Goal: Communication & Community: Ask a question

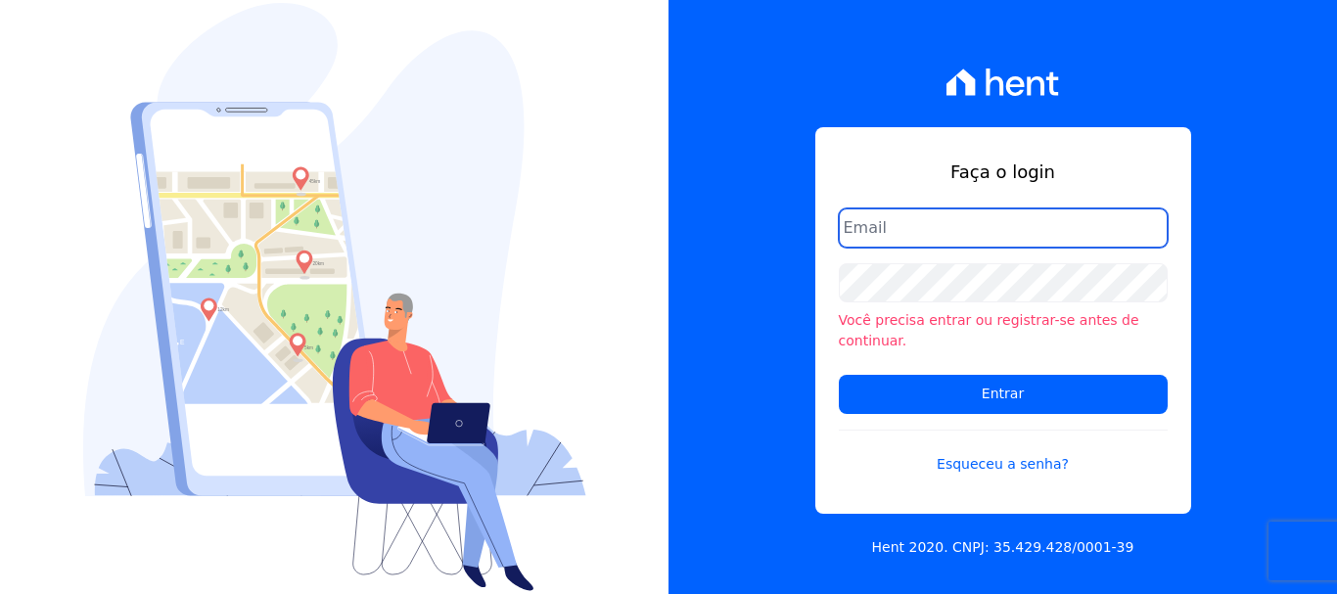
paste input "[EMAIL_ADDRESS][DOMAIN_NAME]"
type input "[EMAIL_ADDRESS][DOMAIN_NAME]"
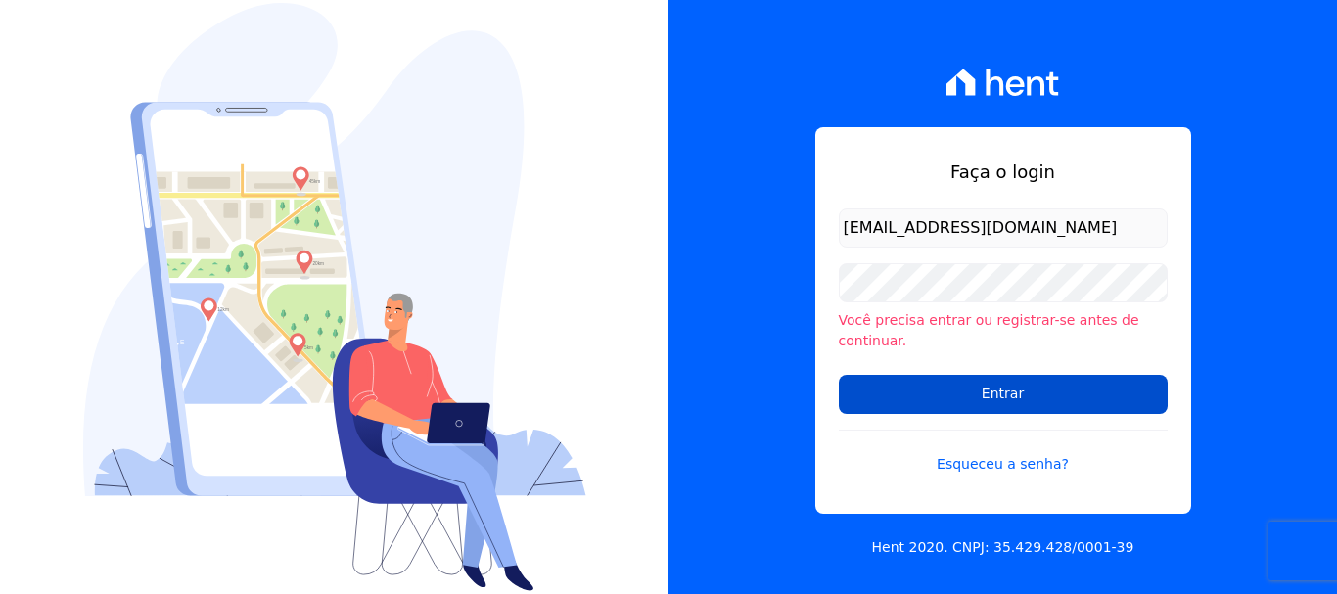
click at [974, 378] on input "Entrar" at bounding box center [1003, 394] width 329 height 39
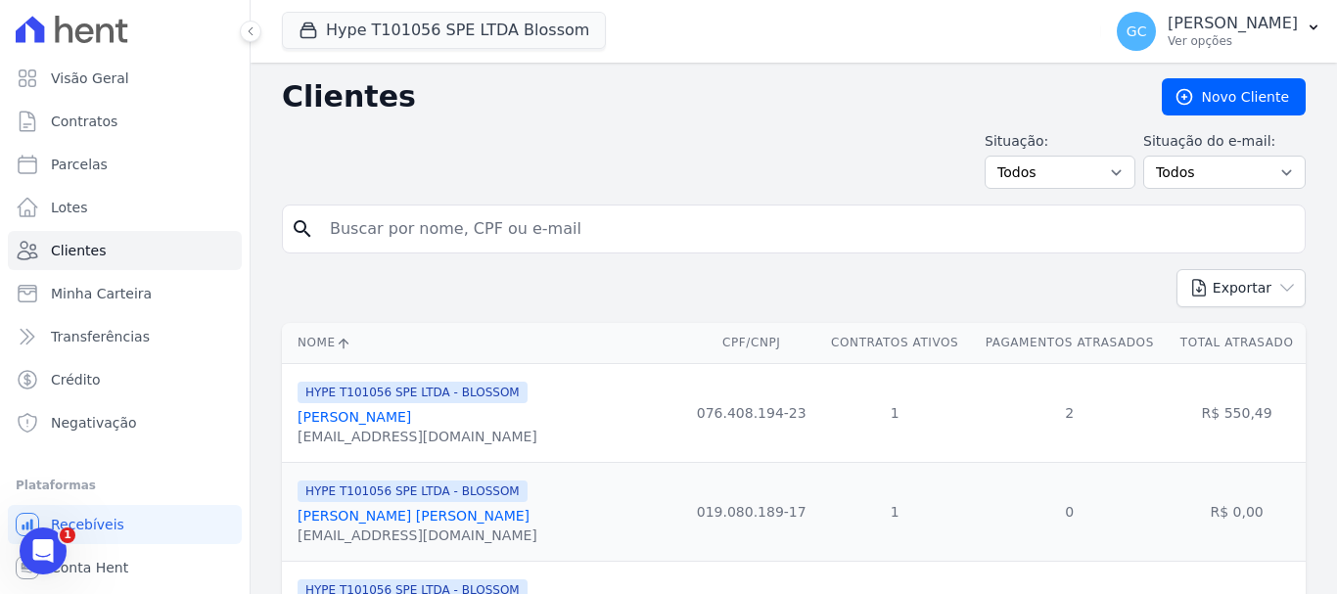
drag, startPoint x: 573, startPoint y: 87, endPoint x: 657, endPoint y: 210, distance: 148.7
click at [521, 229] on input "search" at bounding box center [807, 228] width 978 height 39
click at [585, 177] on div "Situação: Todos Adimplentes Inadimplentes Situação do e-mail: Todos Confirmado …" at bounding box center [793, 160] width 1023 height 58
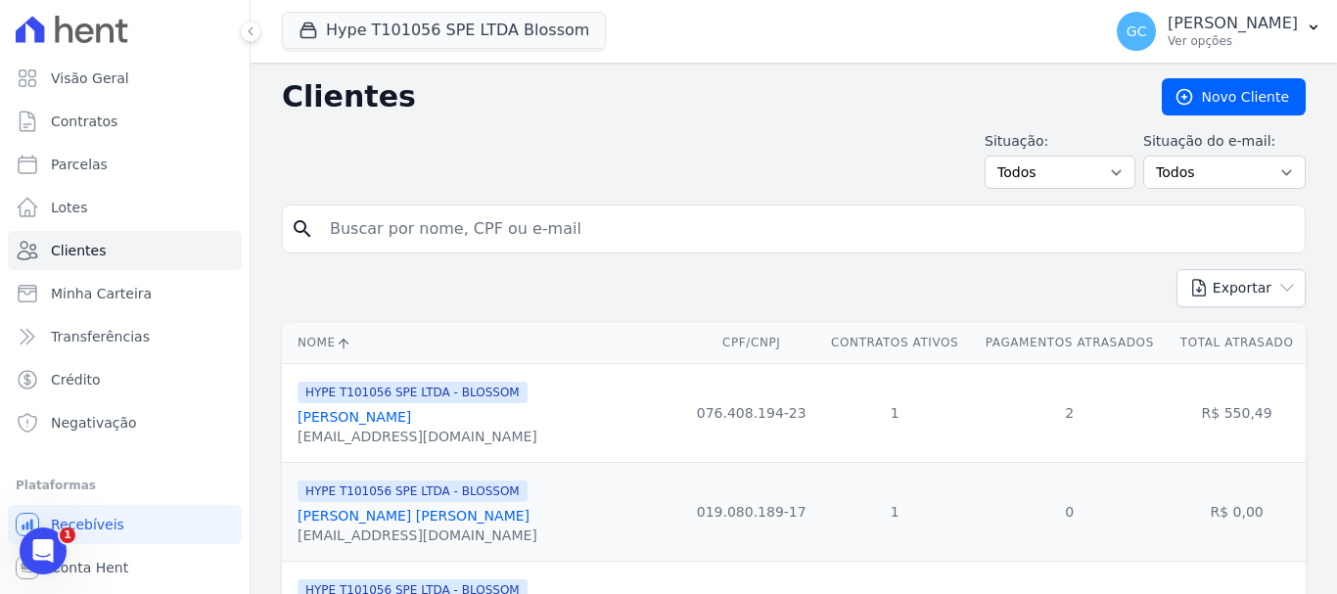
click at [570, 232] on input "search" at bounding box center [807, 228] width 978 height 39
type input "[PERSON_NAME]"
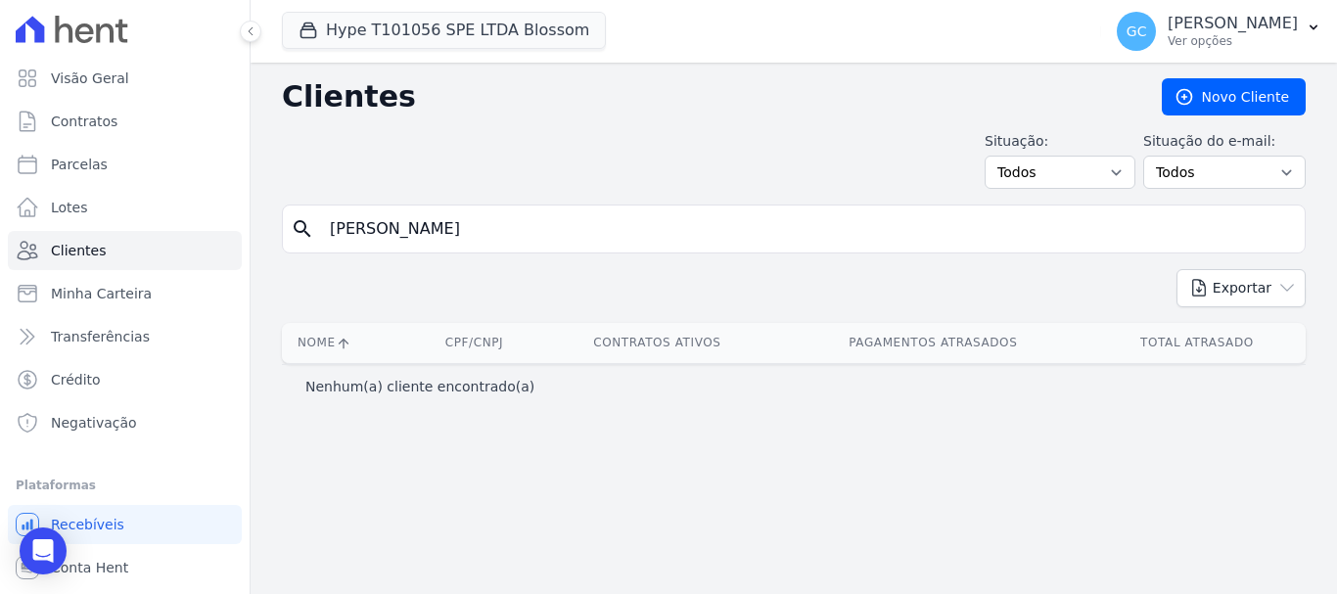
drag, startPoint x: 511, startPoint y: 233, endPoint x: 279, endPoint y: 235, distance: 231.9
click at [279, 235] on div "Clientes [GEOGRAPHIC_DATA] Situação: Todos Adimplentes Inadimplentes Situação d…" at bounding box center [793, 328] width 1086 height 531
click at [565, 221] on input "search" at bounding box center [807, 228] width 978 height 39
click at [769, 132] on div "Situação: Todos Adimplentes Inadimplentes Situação do e-mail: Todos Confirmado …" at bounding box center [793, 160] width 1023 height 58
click at [421, 234] on input "search" at bounding box center [807, 228] width 978 height 39
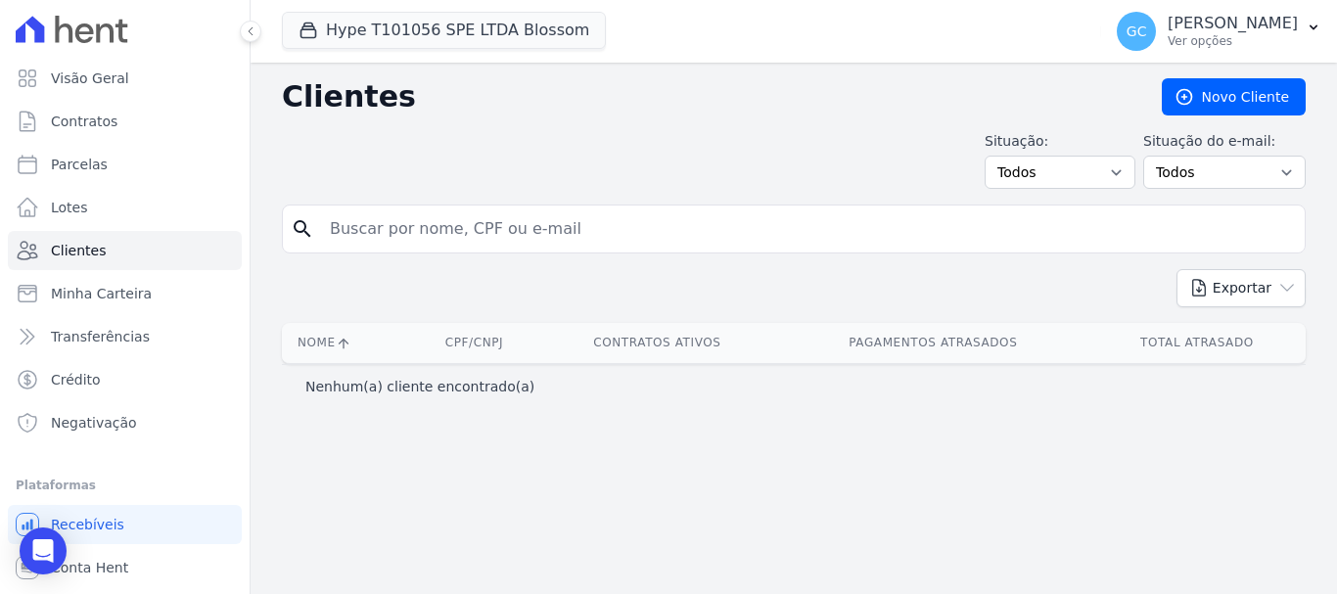
paste input "371.488.078-08"
type input "371.488.078-08"
drag, startPoint x: 477, startPoint y: 220, endPoint x: 233, endPoint y: 231, distance: 244.9
click at [233, 231] on div "Visão Geral Contratos [GEOGRAPHIC_DATA] Lotes Clientes Minha Carteira Transferê…" at bounding box center [668, 297] width 1337 height 594
click at [628, 137] on div "Situação: Todos Adimplentes Inadimplentes Situação do e-mail: Todos Confirmado …" at bounding box center [793, 160] width 1023 height 58
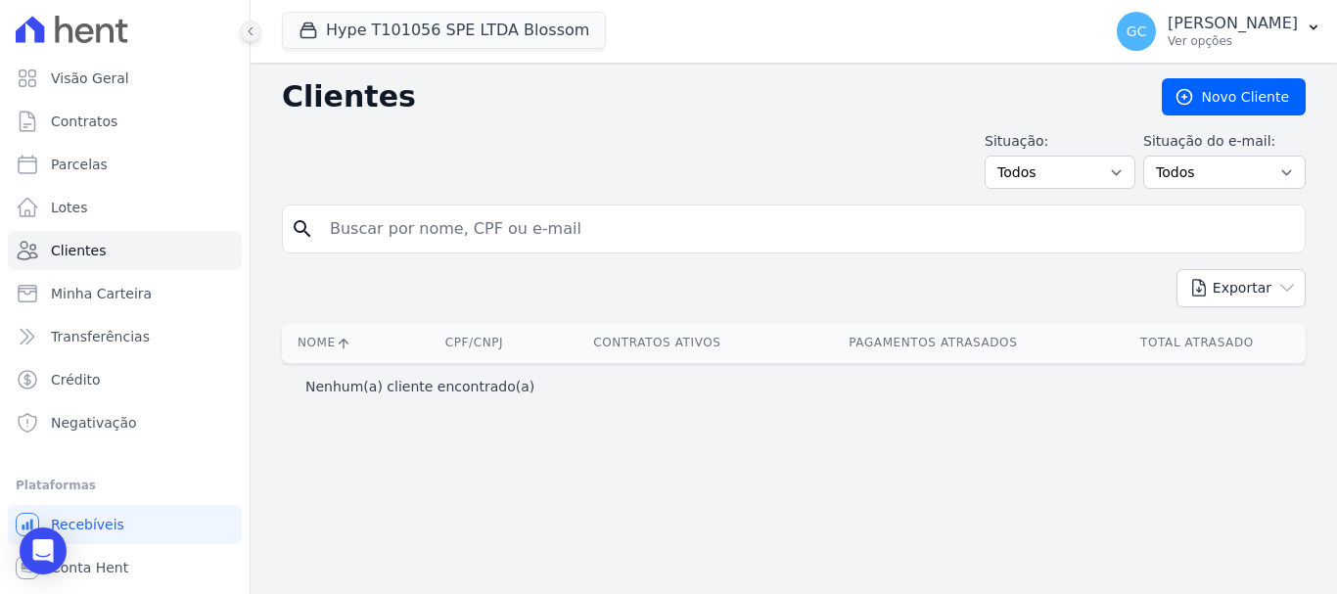
click at [250, 31] on icon at bounding box center [251, 31] width 12 height 12
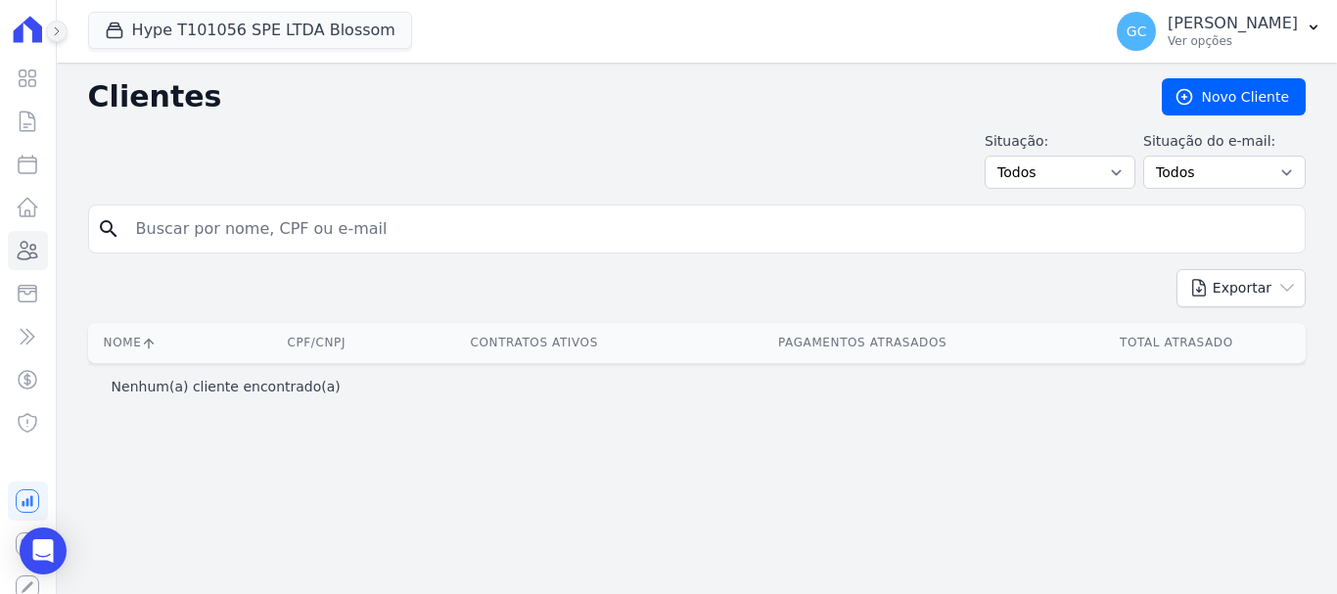
click at [51, 31] on icon at bounding box center [57, 31] width 12 height 12
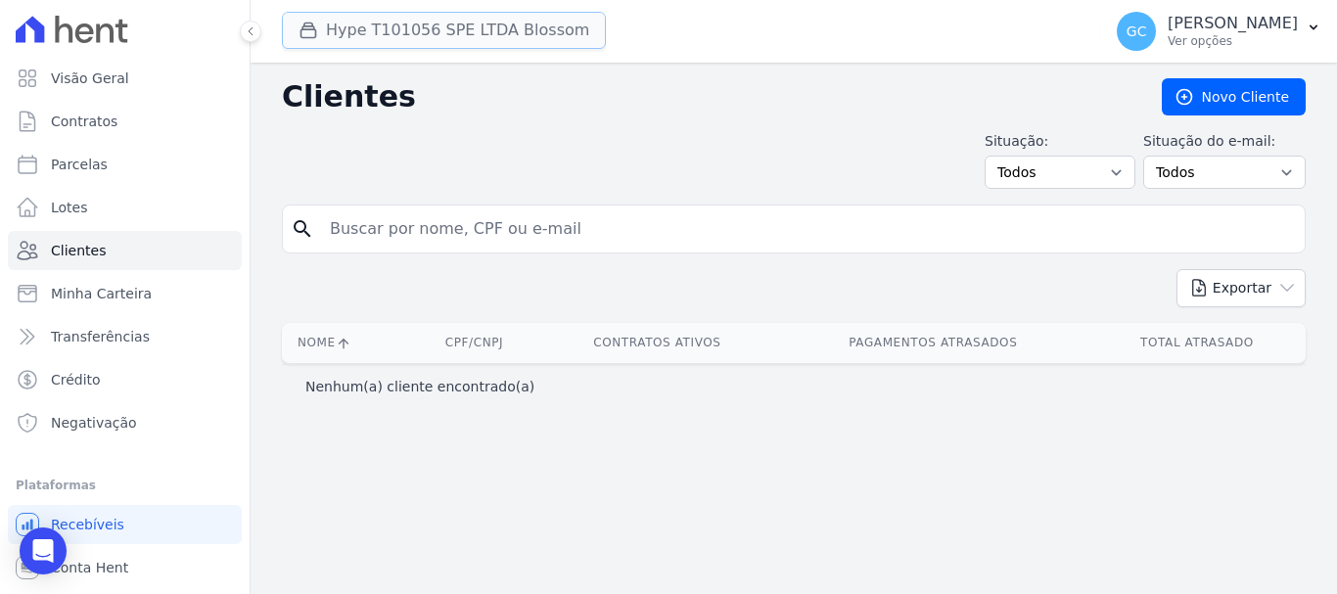
click at [371, 14] on button "Hype T101056 SPE LTDA Blossom" at bounding box center [444, 30] width 324 height 37
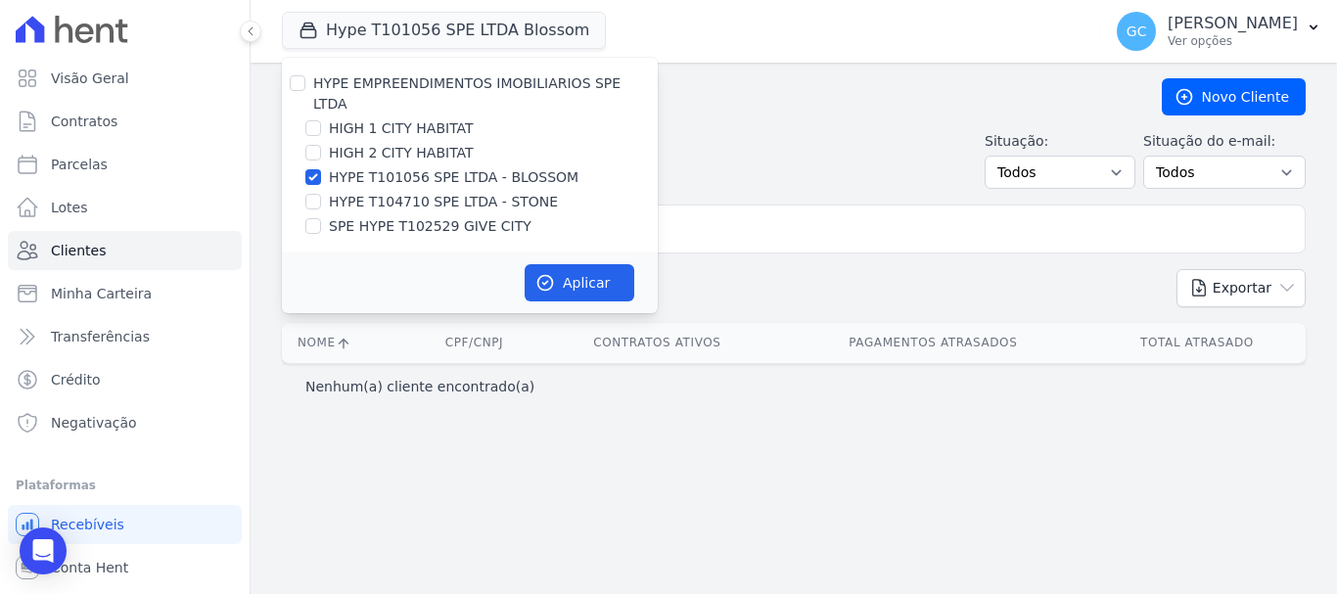
click at [456, 167] on label "HYPE T101056 SPE LTDA - BLOSSOM" at bounding box center [454, 177] width 250 height 21
click at [321, 169] on input "HYPE T101056 SPE LTDA - BLOSSOM" at bounding box center [313, 177] width 16 height 16
checkbox input "false"
click at [428, 192] on label "HYPE T104710 SPE LTDA - STONE" at bounding box center [443, 202] width 229 height 21
click at [321, 194] on input "HYPE T104710 SPE LTDA - STONE" at bounding box center [313, 202] width 16 height 16
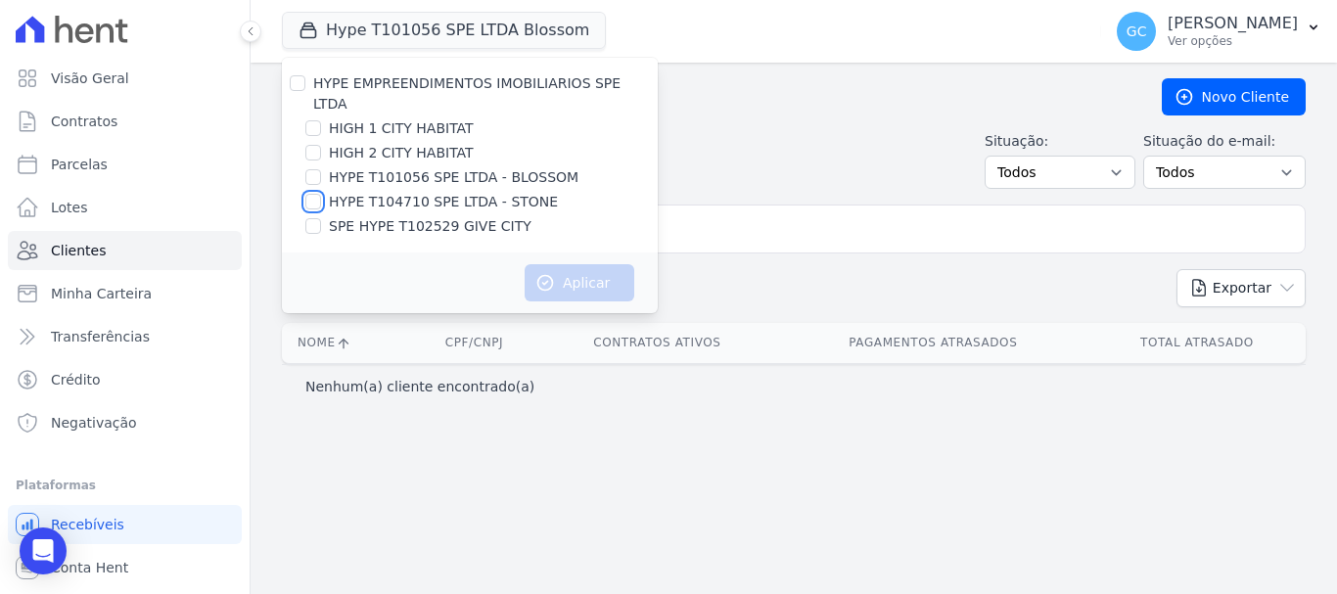
checkbox input "true"
click at [601, 264] on button "Aplicar" at bounding box center [579, 282] width 110 height 37
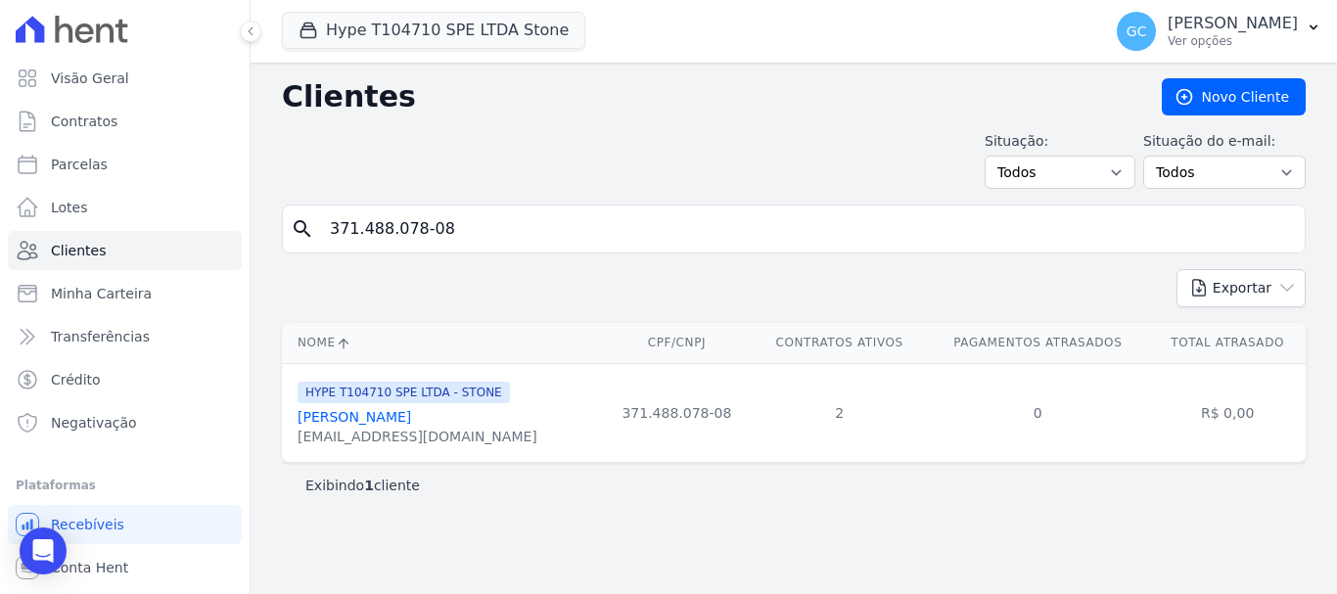
click at [495, 225] on input "371.488.078-08" at bounding box center [807, 228] width 978 height 39
click at [384, 430] on div "[EMAIL_ADDRESS][DOMAIN_NAME]" at bounding box center [417, 437] width 240 height 20
click at [399, 415] on link "[PERSON_NAME]" at bounding box center [354, 417] width 114 height 16
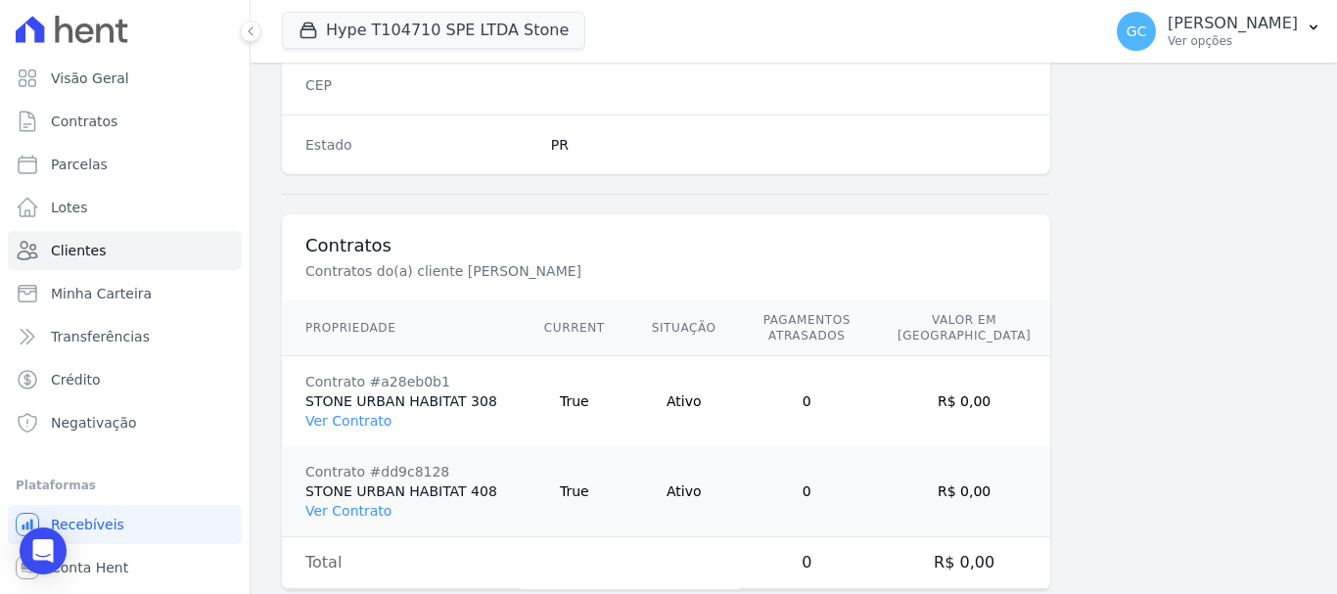
scroll to position [1342, 0]
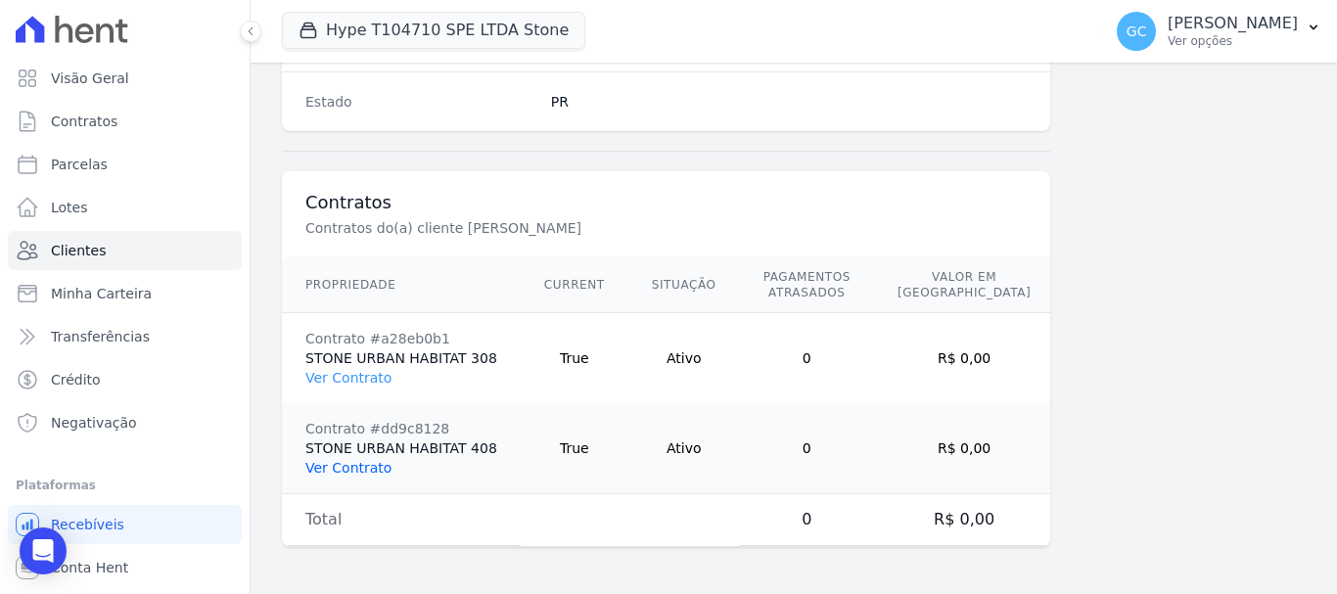
click at [366, 466] on link "Ver Contrato" at bounding box center [348, 468] width 86 height 16
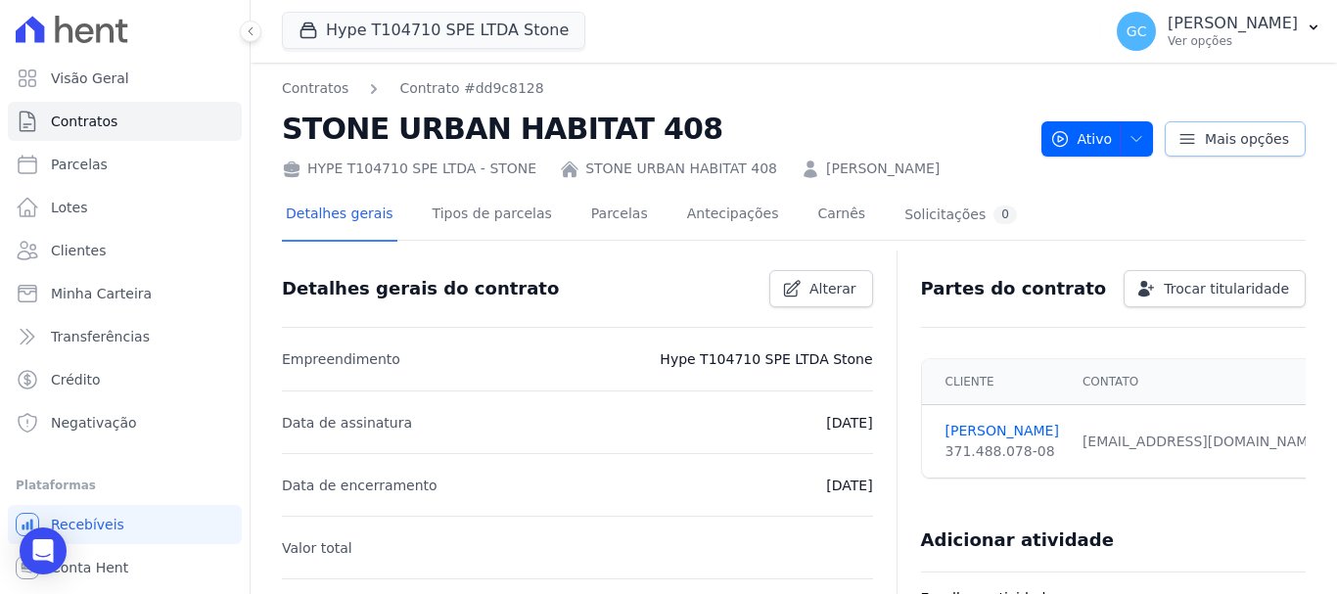
click at [1204, 134] on span "Mais opções" at bounding box center [1246, 139] width 84 height 20
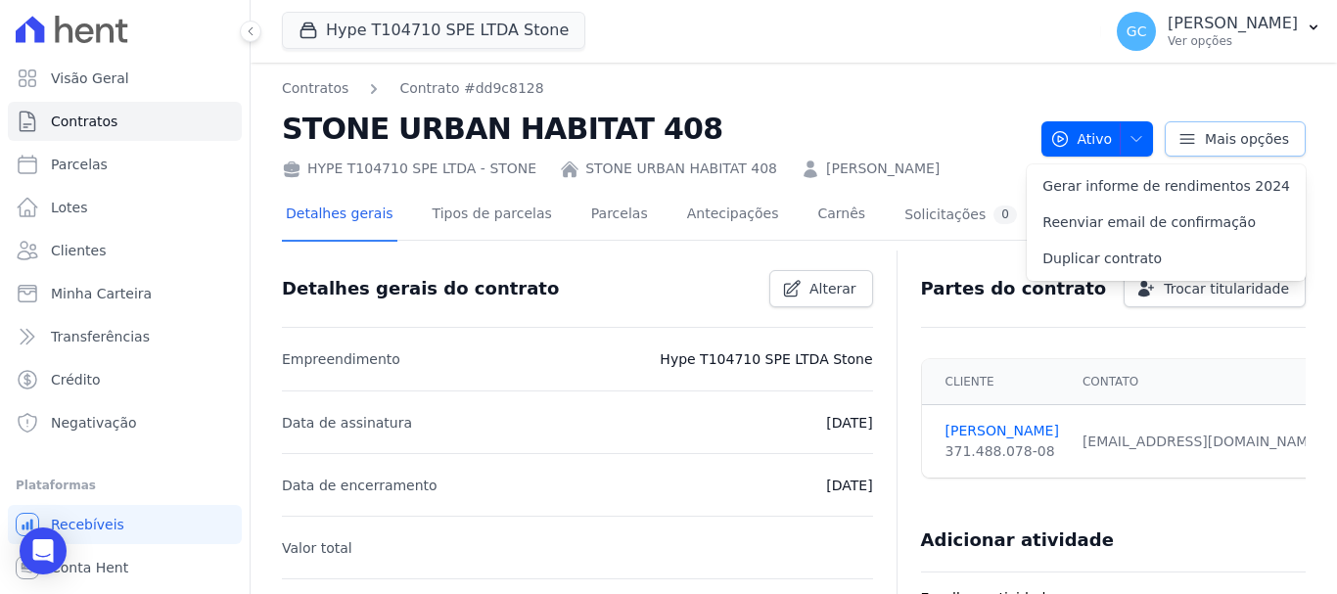
click at [1204, 134] on span "Mais opções" at bounding box center [1246, 139] width 84 height 20
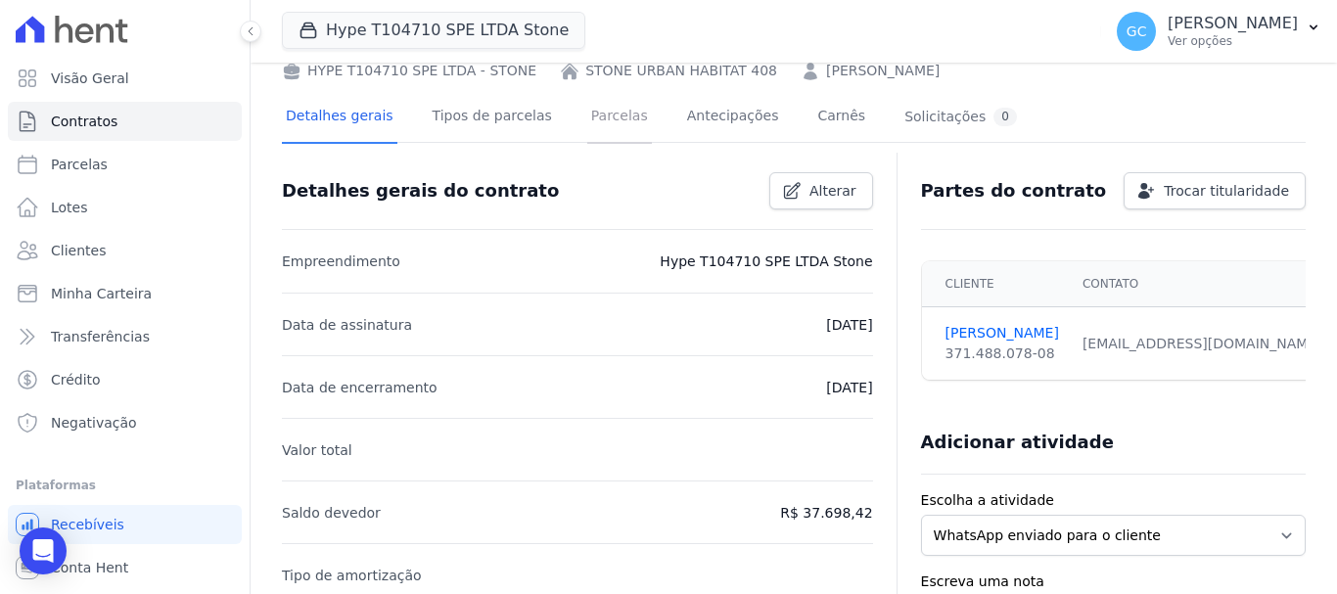
click at [587, 115] on link "Parcelas" at bounding box center [619, 118] width 65 height 52
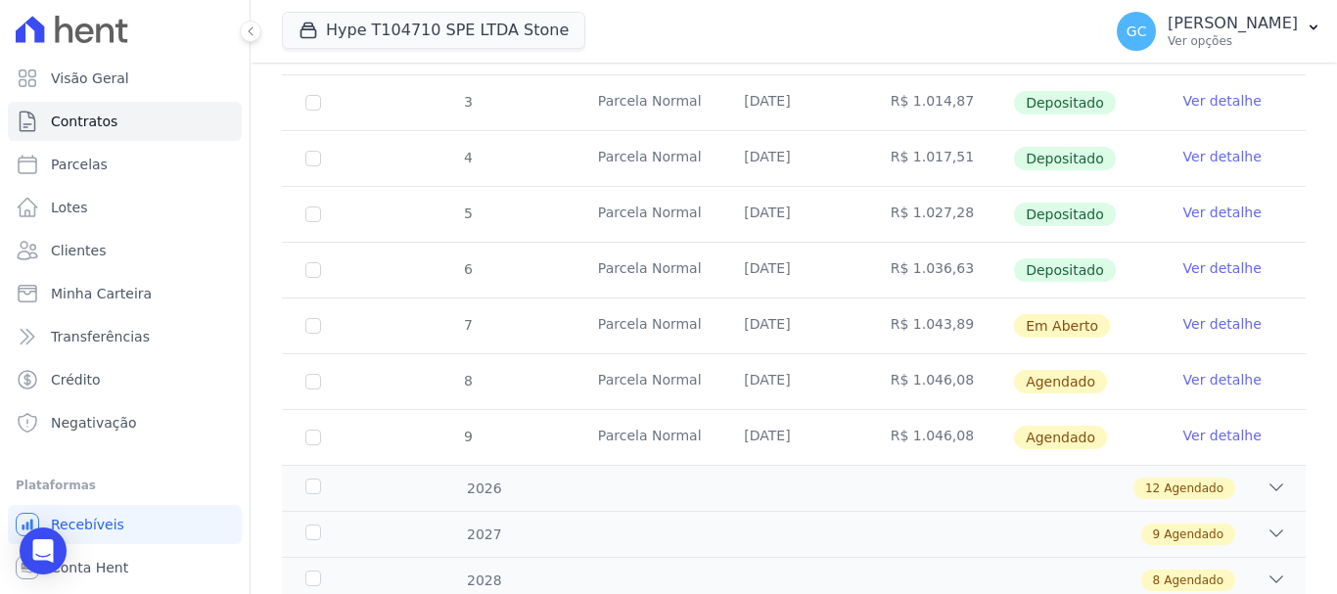
scroll to position [563, 0]
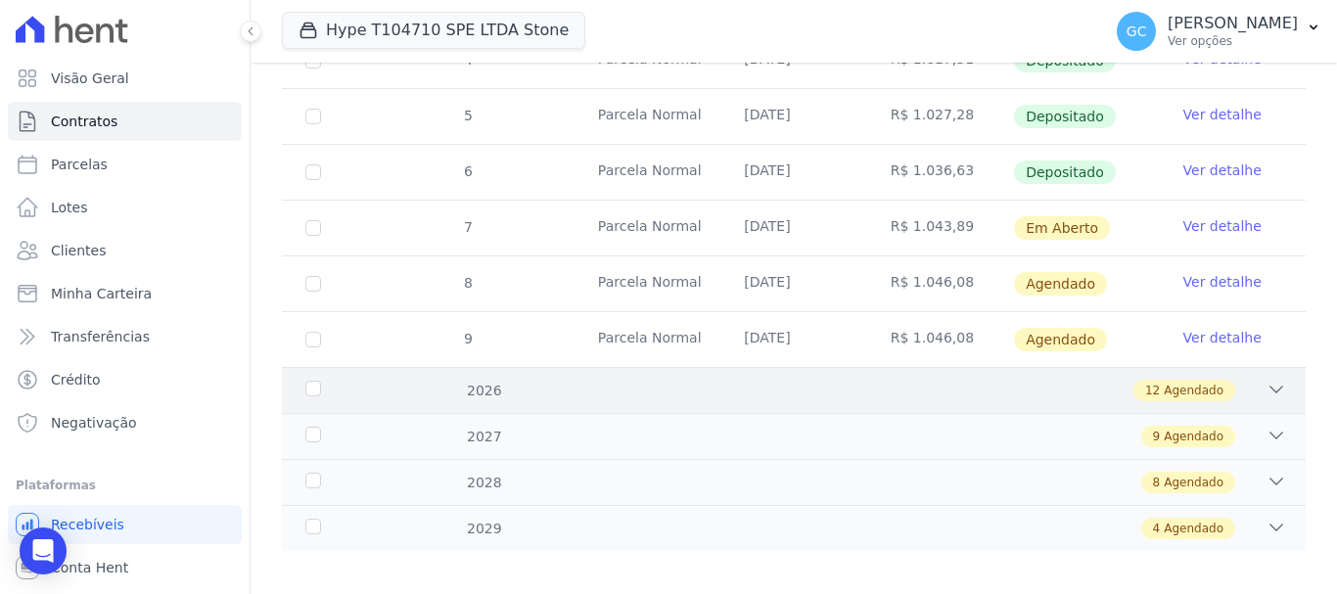
click at [1266, 380] on icon at bounding box center [1276, 390] width 20 height 20
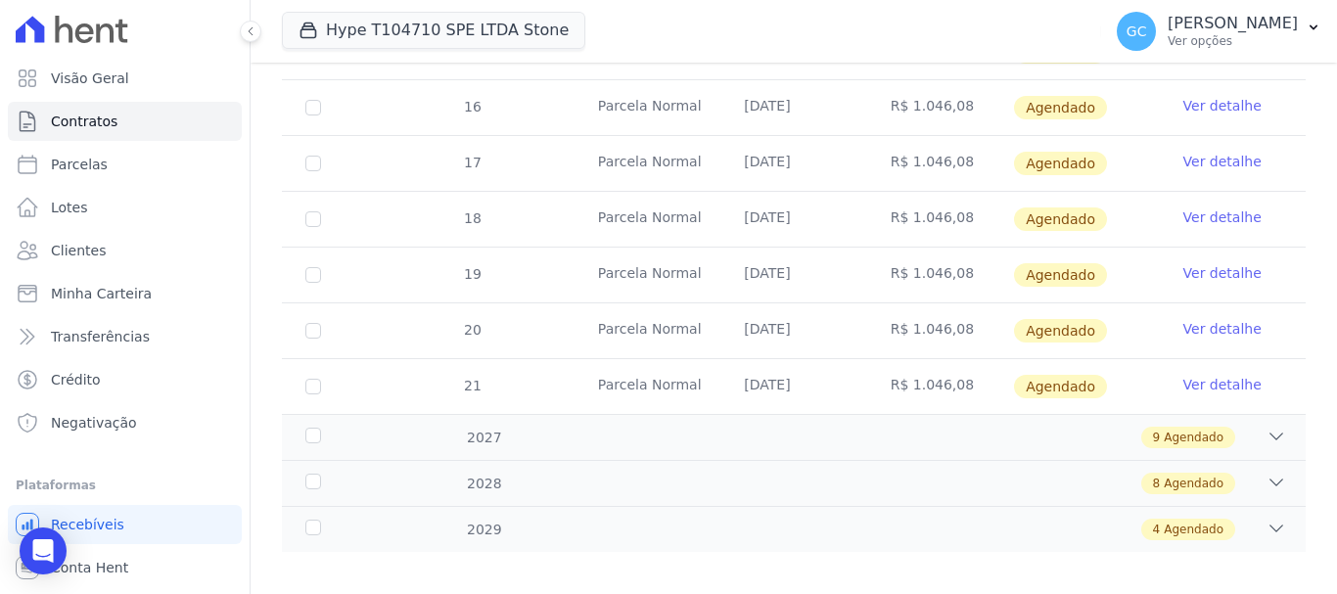
scroll to position [1232, 0]
click at [1266, 426] on icon at bounding box center [1276, 436] width 20 height 20
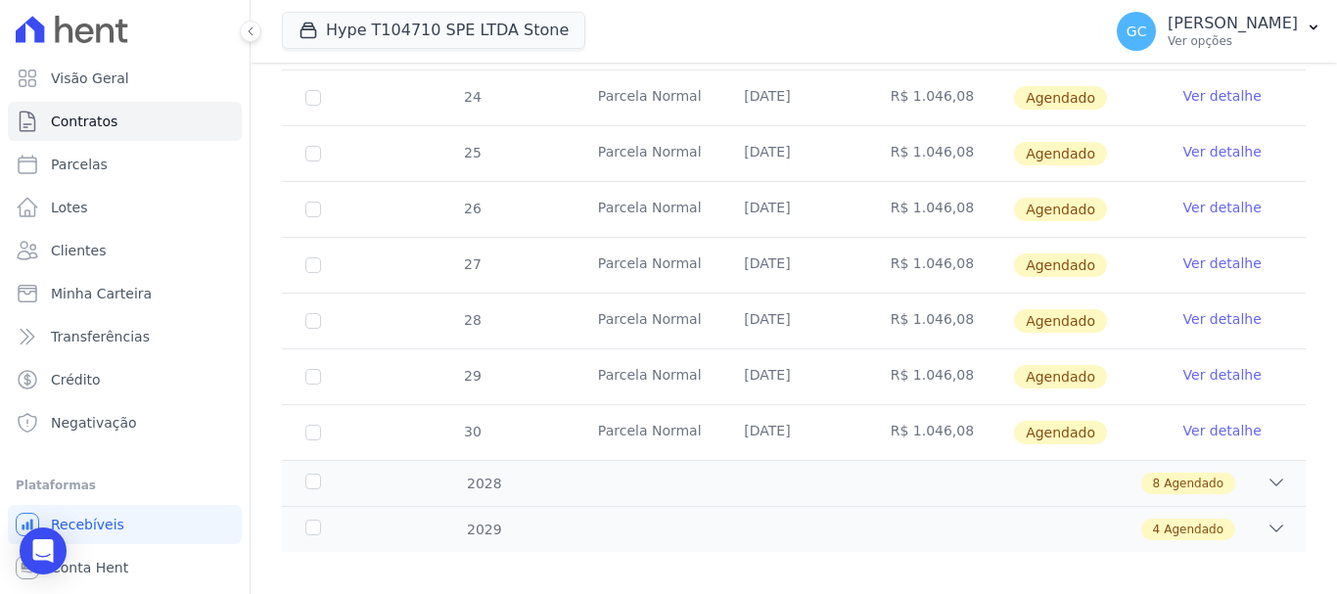
scroll to position [1734, 0]
click at [1266, 472] on icon at bounding box center [1276, 482] width 20 height 20
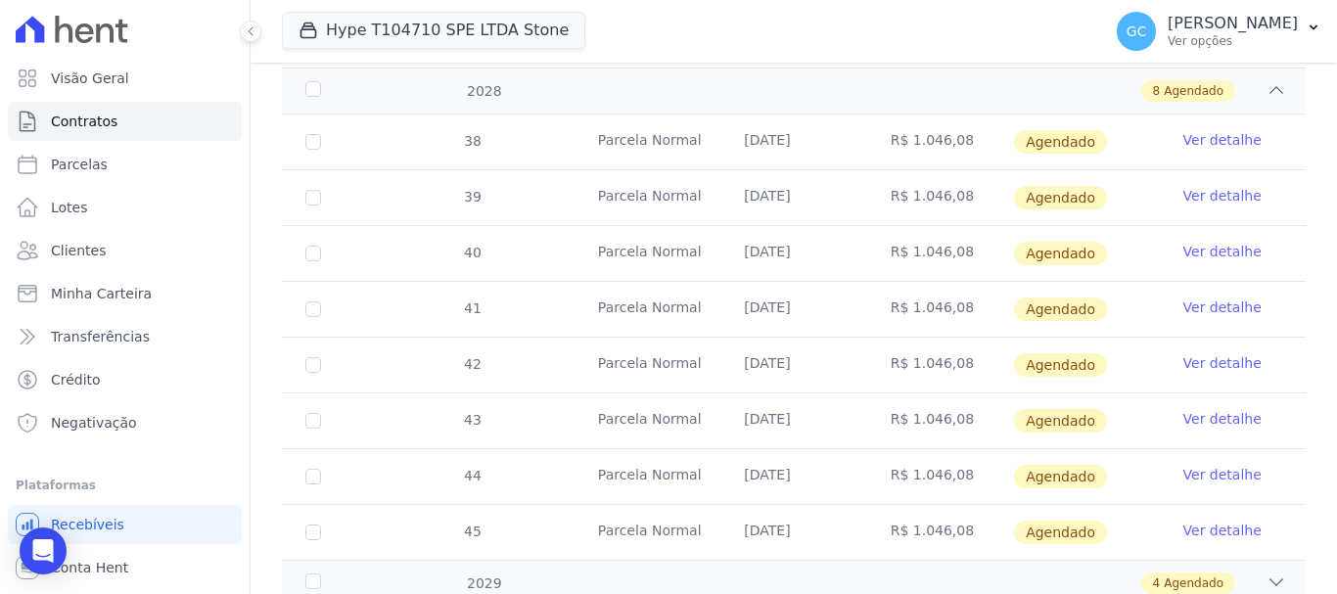
scroll to position [2180, 0]
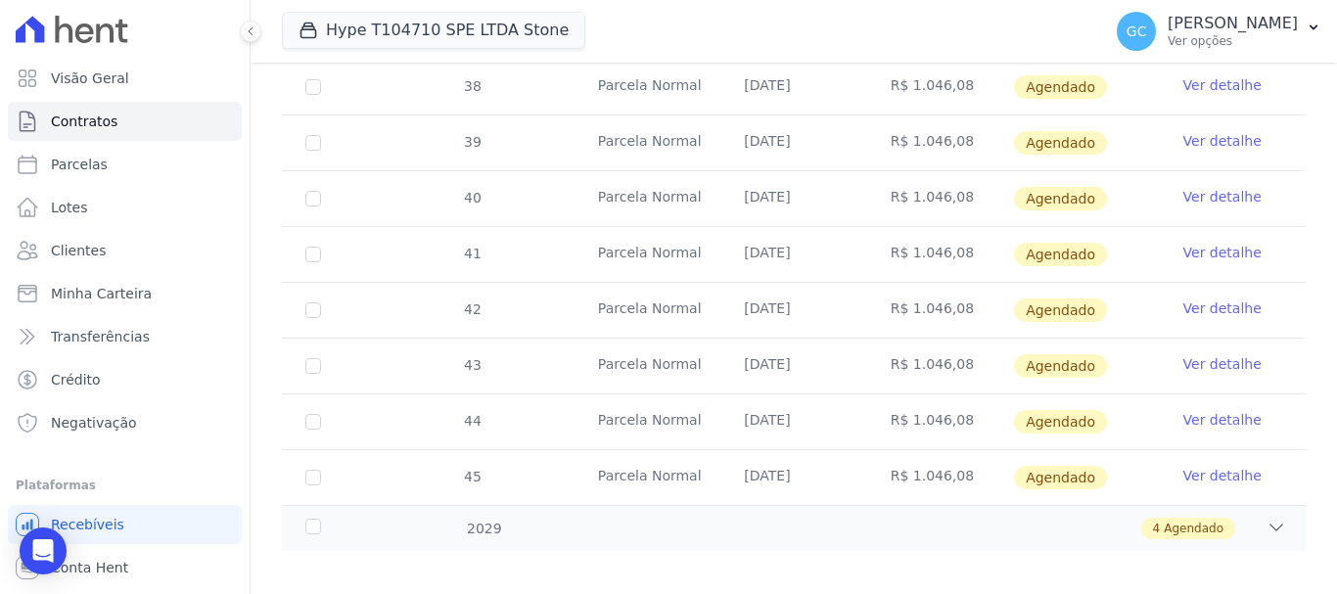
click at [794, 465] on td "[DATE]" at bounding box center [793, 477] width 146 height 55
drag, startPoint x: 749, startPoint y: 458, endPoint x: 821, endPoint y: 462, distance: 72.5
click at [821, 462] on td "[DATE]" at bounding box center [793, 477] width 146 height 55
click at [1269, 518] on icon at bounding box center [1276, 528] width 20 height 20
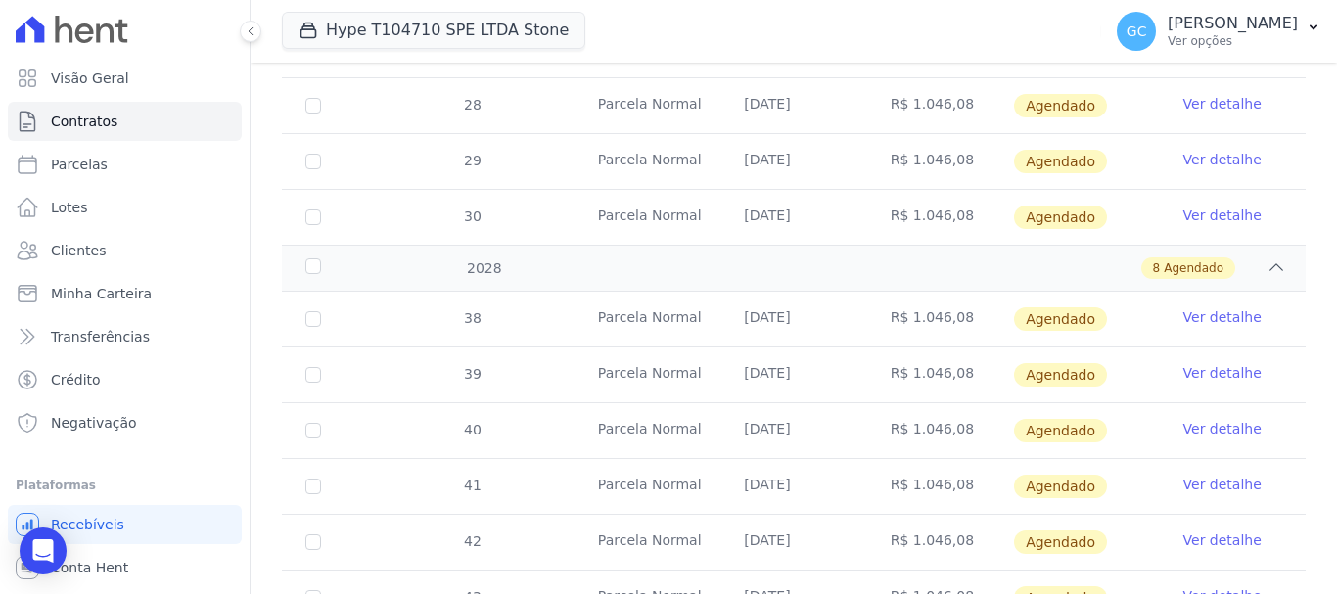
scroll to position [1914, 0]
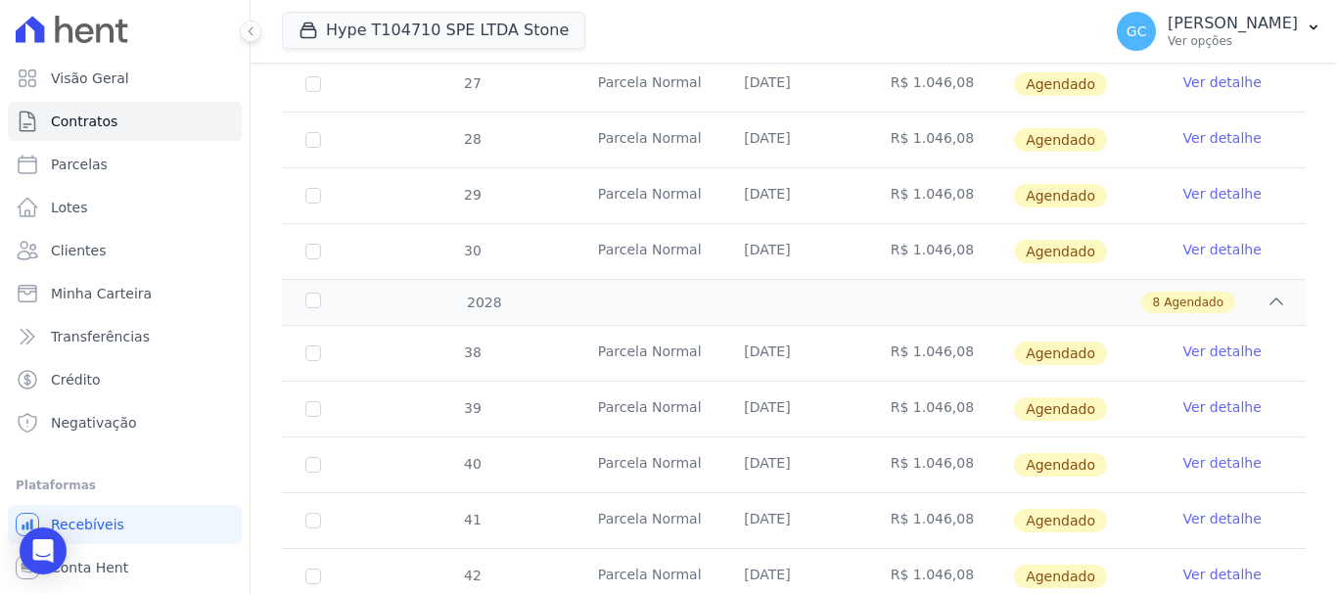
click at [768, 230] on td "[DATE]" at bounding box center [793, 251] width 146 height 55
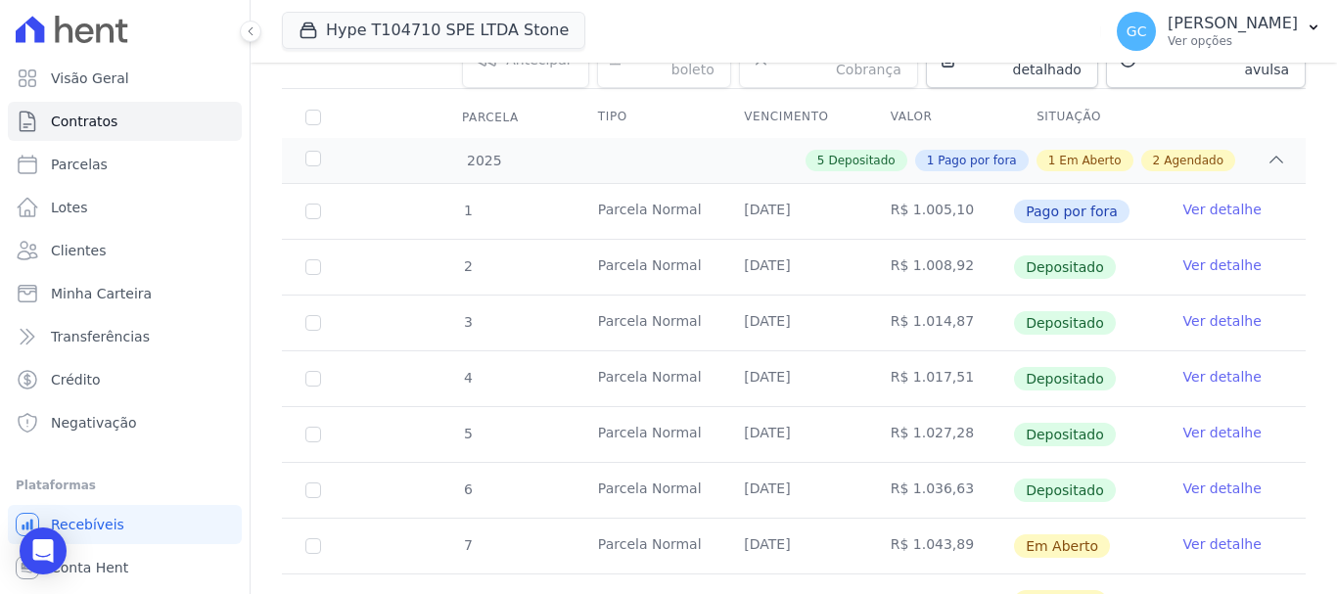
scroll to position [391, 0]
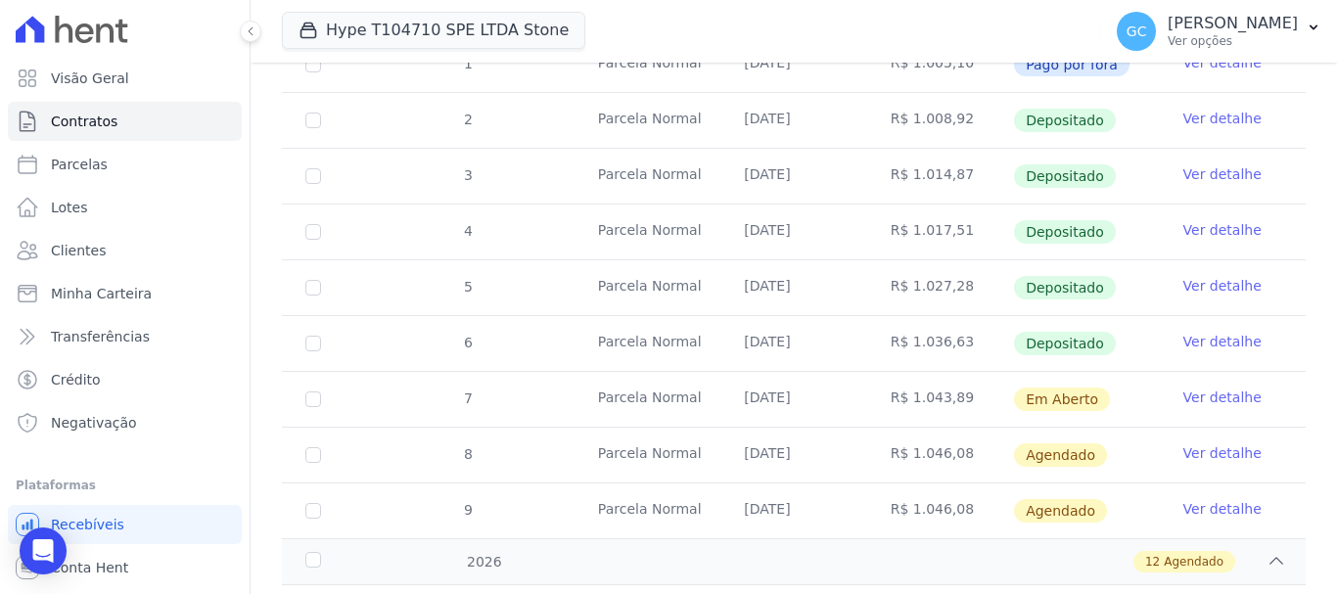
drag, startPoint x: 743, startPoint y: 326, endPoint x: 797, endPoint y: 321, distance: 55.0
click at [797, 321] on td "[DATE]" at bounding box center [793, 343] width 146 height 55
drag, startPoint x: 751, startPoint y: 380, endPoint x: 1100, endPoint y: 430, distance: 351.9
click at [753, 380] on td "[DATE]" at bounding box center [793, 399] width 146 height 55
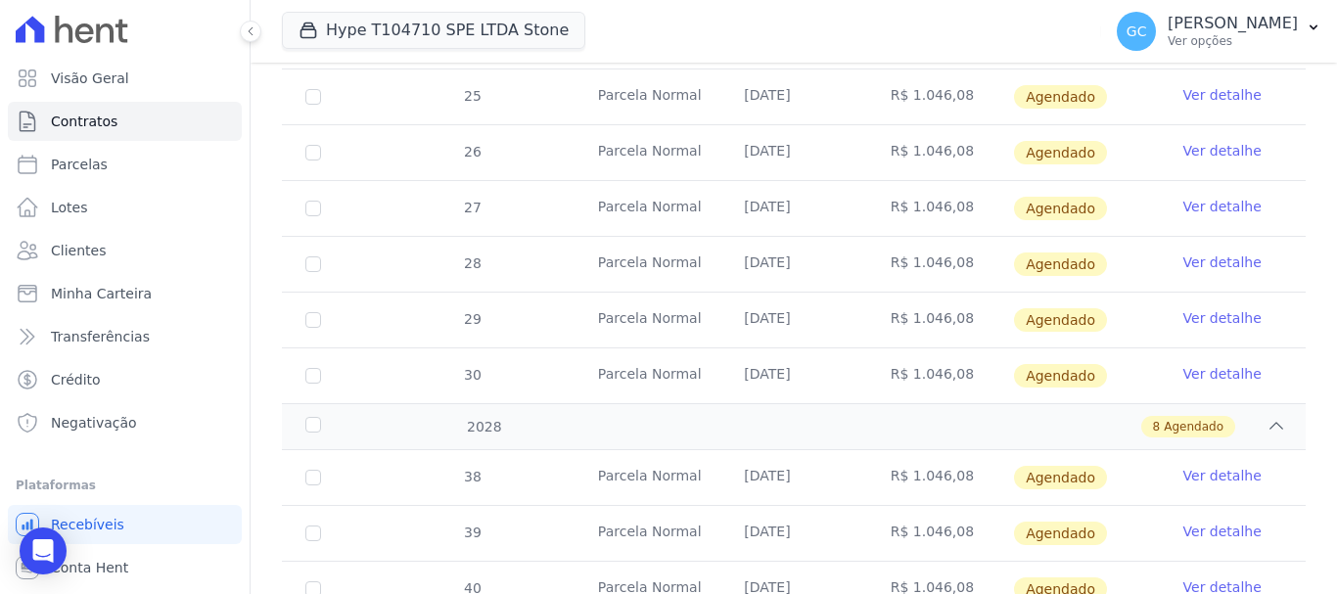
scroll to position [1800, 0]
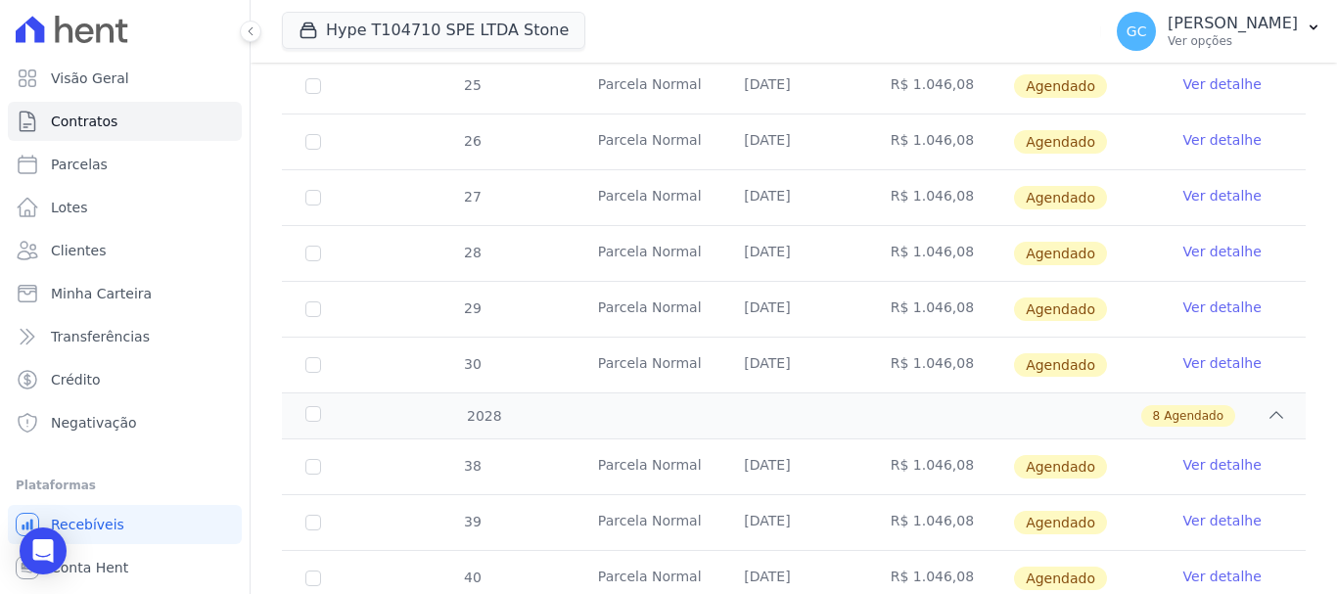
drag, startPoint x: 787, startPoint y: 350, endPoint x: 751, endPoint y: 350, distance: 35.2
click at [751, 350] on td "[DATE]" at bounding box center [793, 365] width 146 height 55
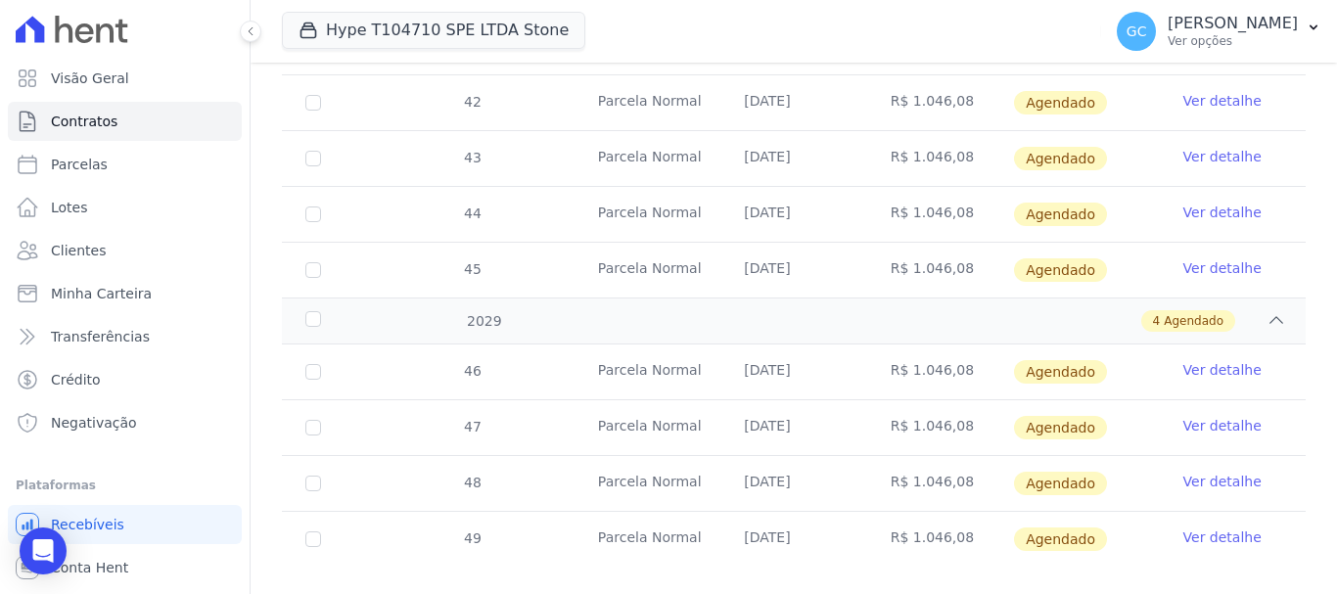
scroll to position [2403, 0]
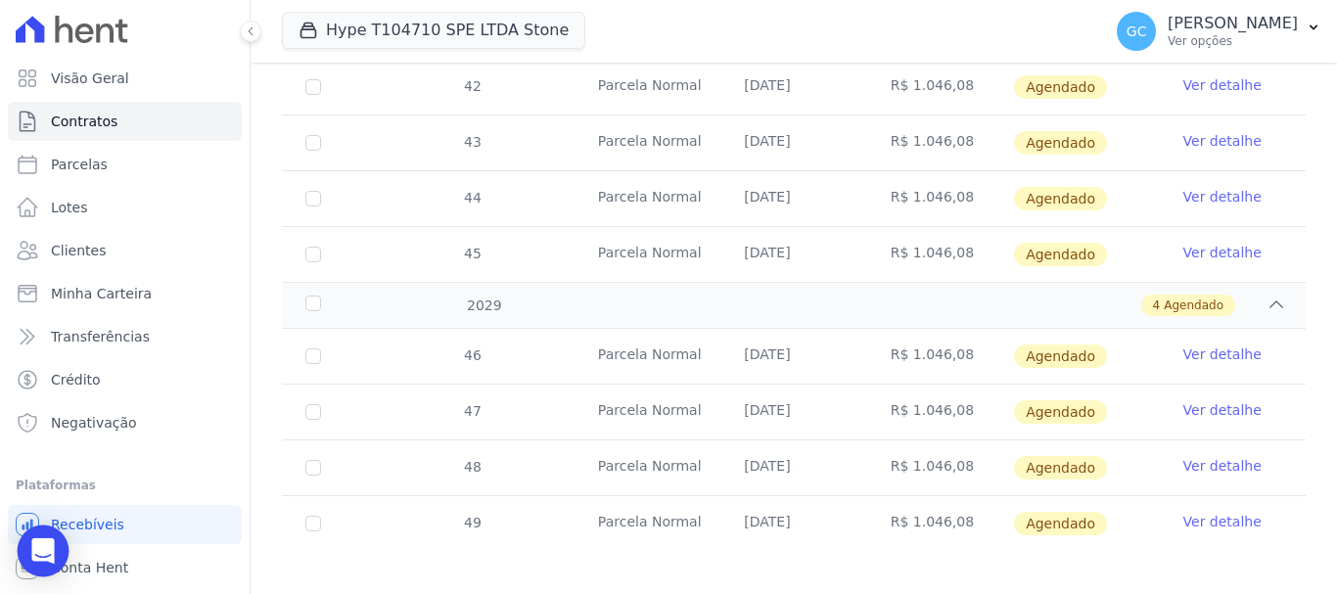
click at [53, 548] on icon "Open Intercom Messenger" at bounding box center [42, 550] width 25 height 25
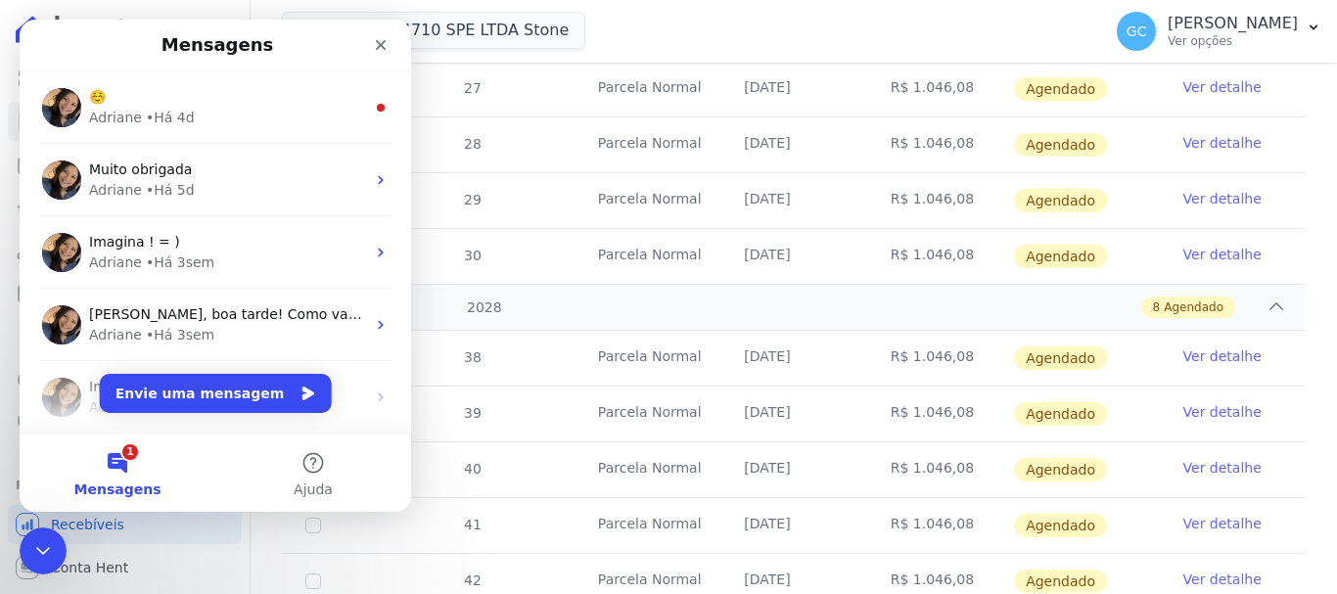
scroll to position [1957, 0]
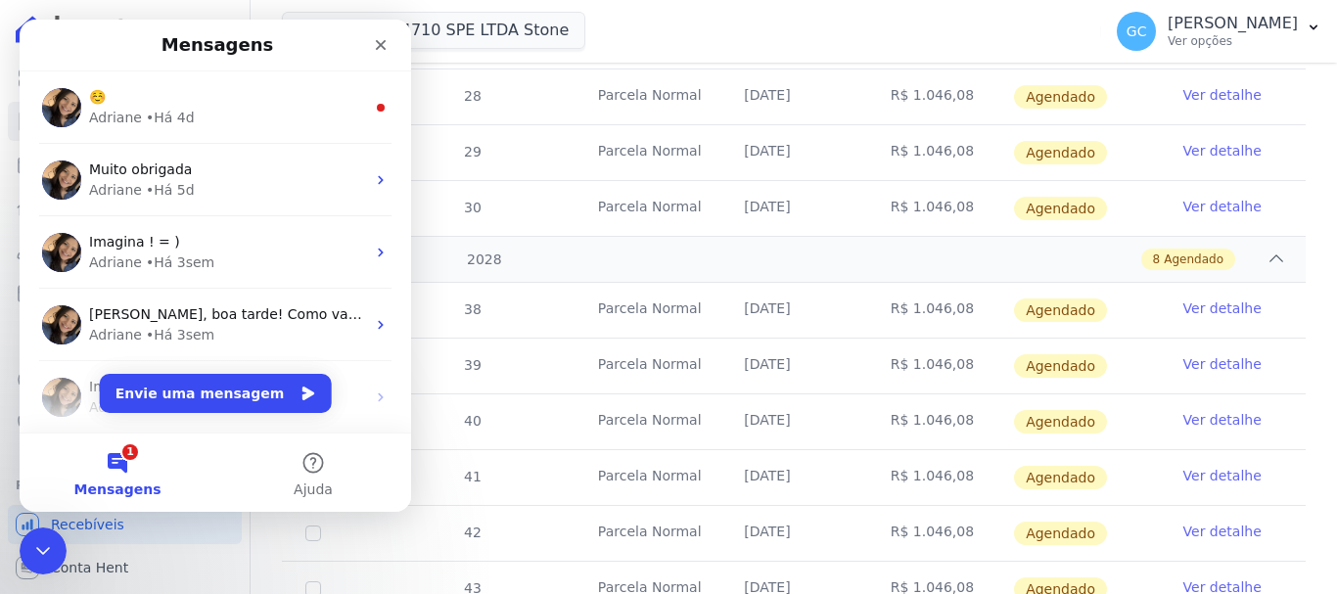
drag, startPoint x: 750, startPoint y: 294, endPoint x: 785, endPoint y: 294, distance: 35.2
click at [785, 294] on td "[DATE]" at bounding box center [793, 310] width 146 height 55
click at [213, 386] on button "Envie uma mensagem" at bounding box center [216, 393] width 232 height 39
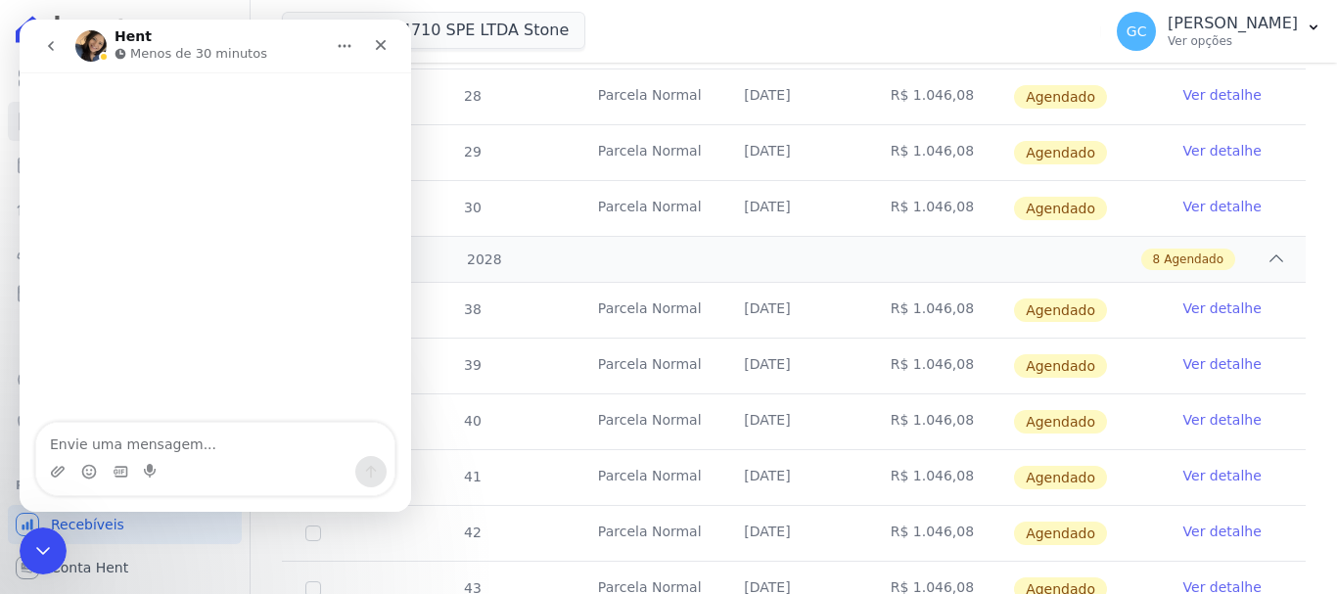
click at [204, 448] on textarea "Envie uma mensagem..." at bounding box center [215, 439] width 358 height 33
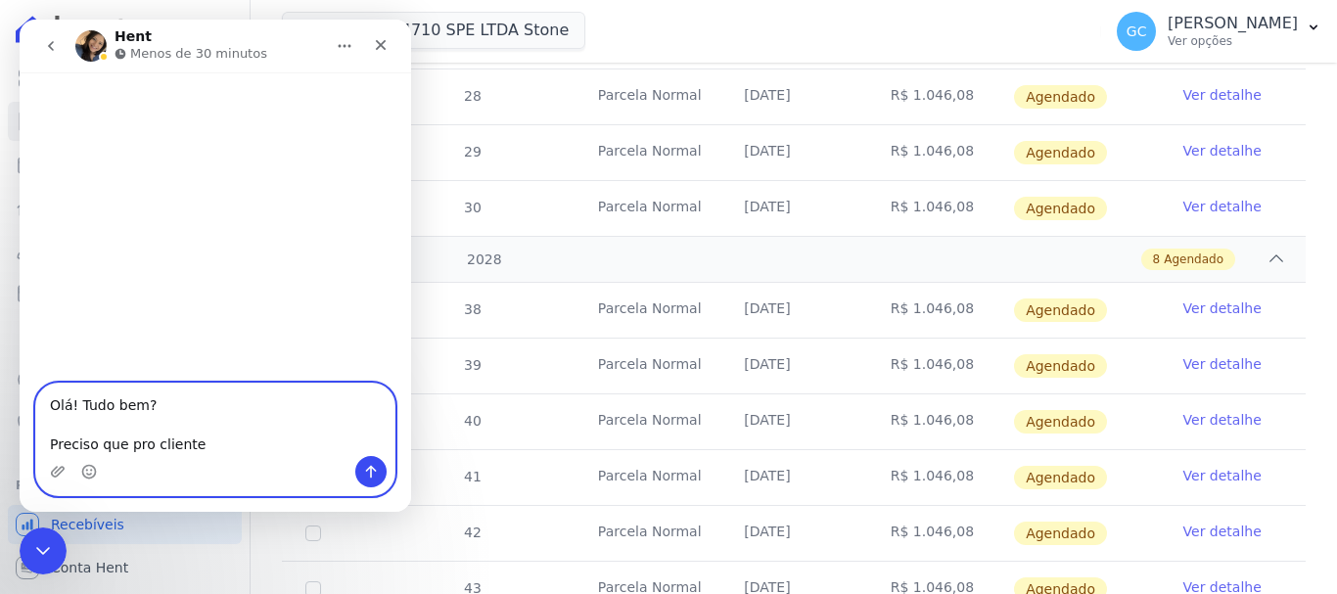
click at [212, 444] on textarea "Olá! Tudo bem? Preciso que pro cliente" at bounding box center [215, 420] width 358 height 72
paste textarea "[PERSON_NAME]"
click at [384, 437] on textarea "Olá! Tudo bem? Preciso que pro cliente [PERSON_NAME], CPF" at bounding box center [215, 420] width 358 height 72
paste textarea "371.488.078-08"
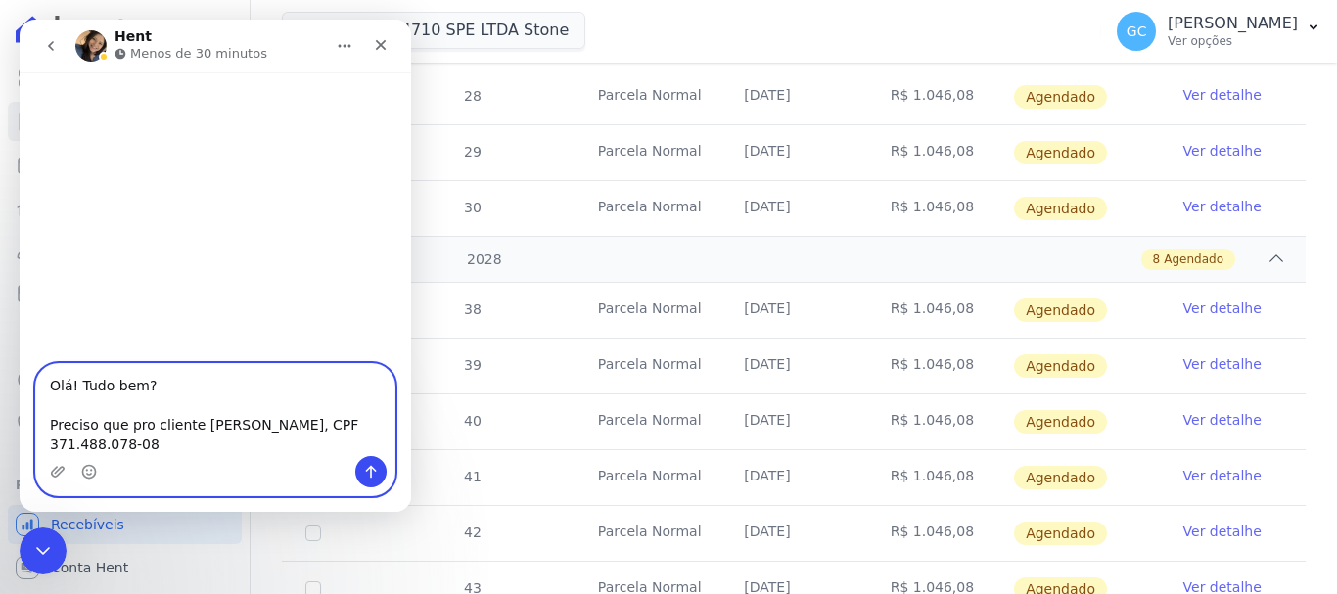
click at [218, 405] on textarea "Olá! Tudo bem? Preciso que pro cliente [PERSON_NAME], CPF 371.488.078-08" at bounding box center [215, 410] width 358 height 92
click at [249, 400] on textarea "Olá! Tudo bem? Preciso que pro cliente [PERSON_NAME], CPF 371.488.078-08 do Sto…" at bounding box center [215, 410] width 358 height 92
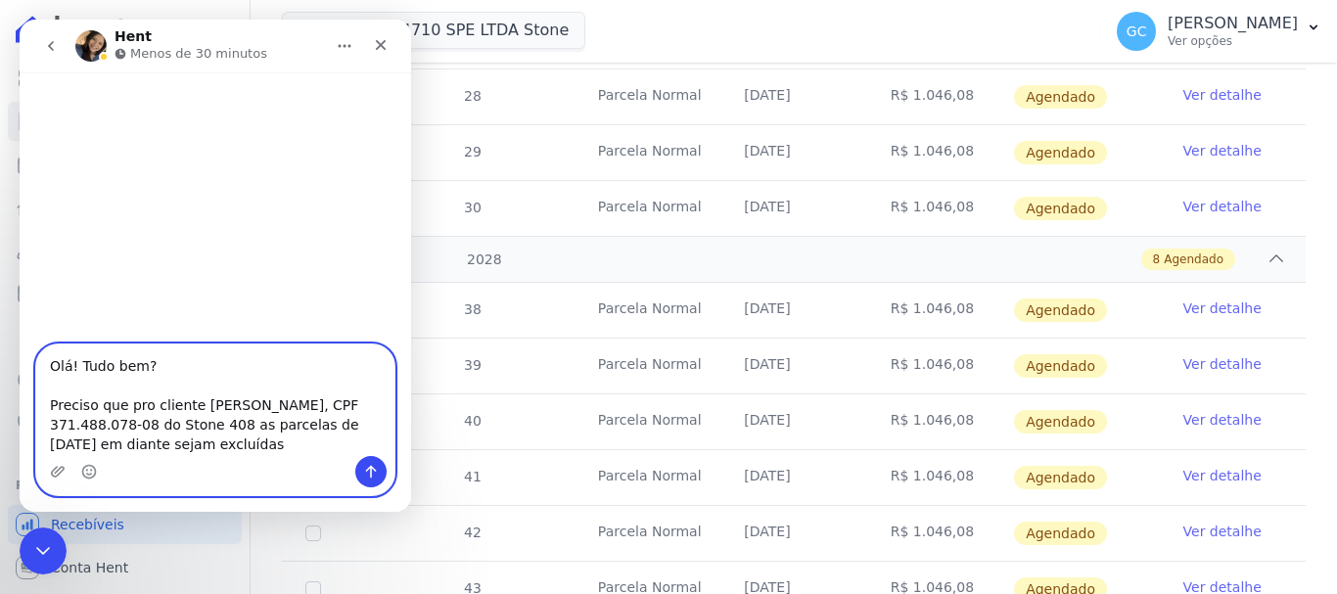
click at [328, 411] on textarea "Olá! Tudo bem? Preciso que pro cliente [PERSON_NAME], CPF 371.488.078-08 do Sto…" at bounding box center [215, 400] width 358 height 112
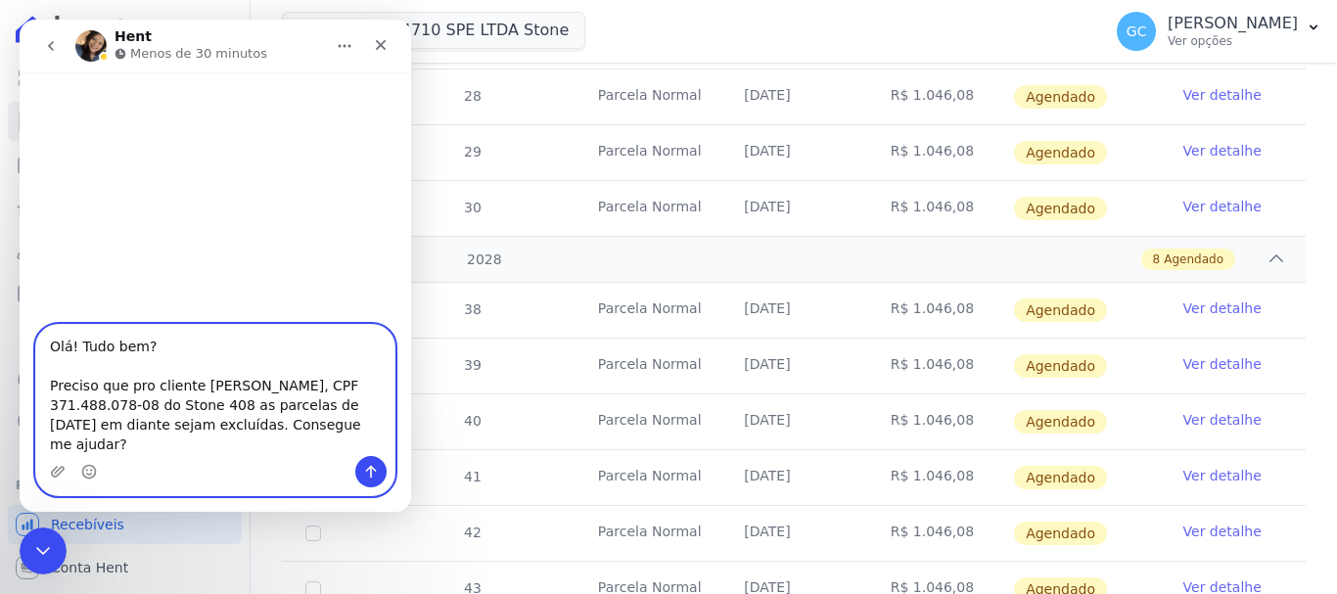
type textarea "Olá! Tudo bem? Preciso que pro cliente [PERSON_NAME], CPF 371.488.078-08 do Sto…"
click at [375, 474] on icon "Enviar uma mensagem" at bounding box center [371, 472] width 16 height 16
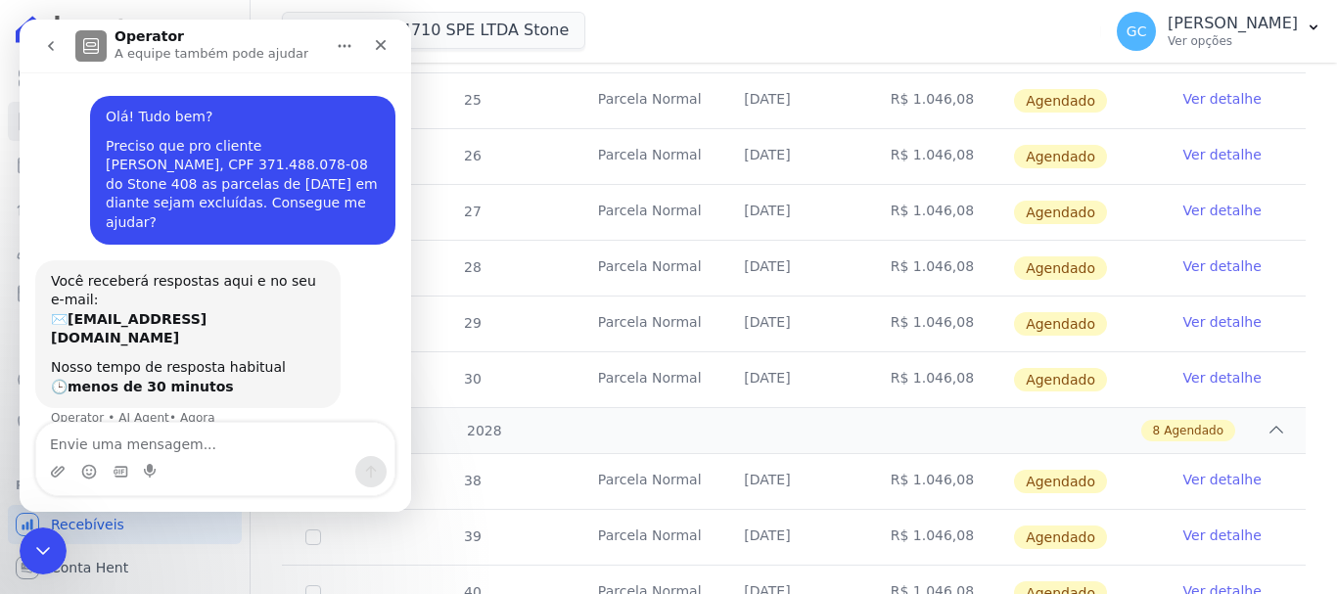
scroll to position [1859, 0]
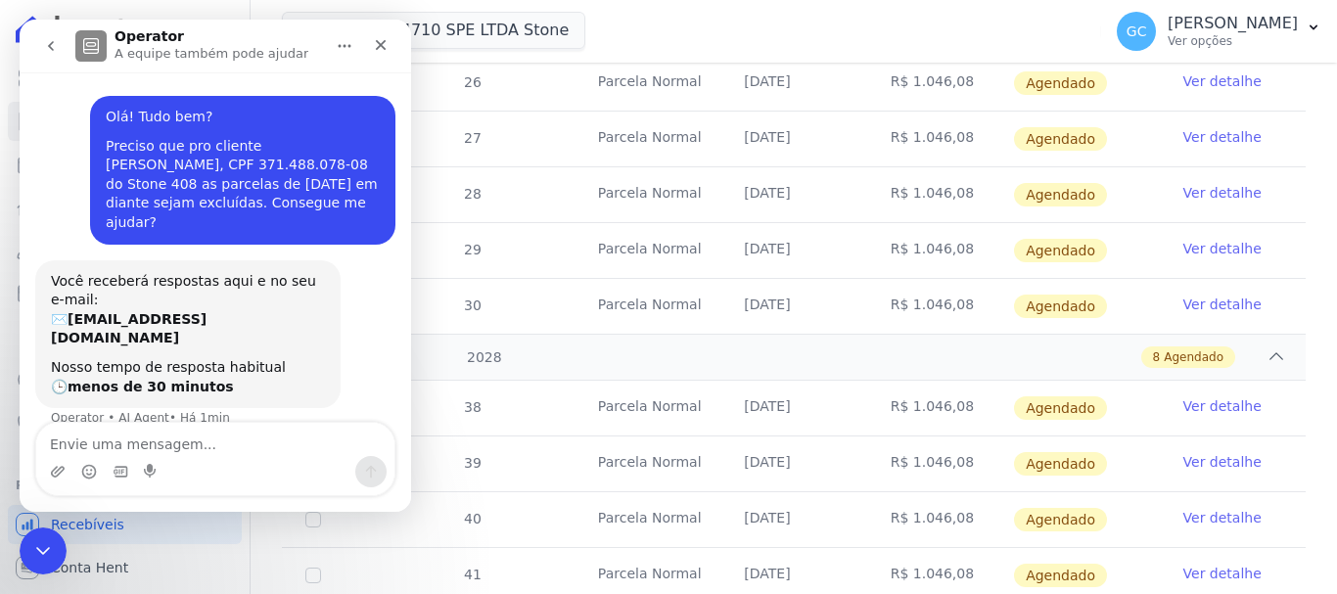
click at [240, 272] on div "Você receberá respostas aqui e no seu e-mail: ✉️ [PERSON_NAME][EMAIL_ADDRESS][D…" at bounding box center [188, 310] width 274 height 76
click at [378, 42] on icon "Fechar" at bounding box center [381, 45] width 11 height 11
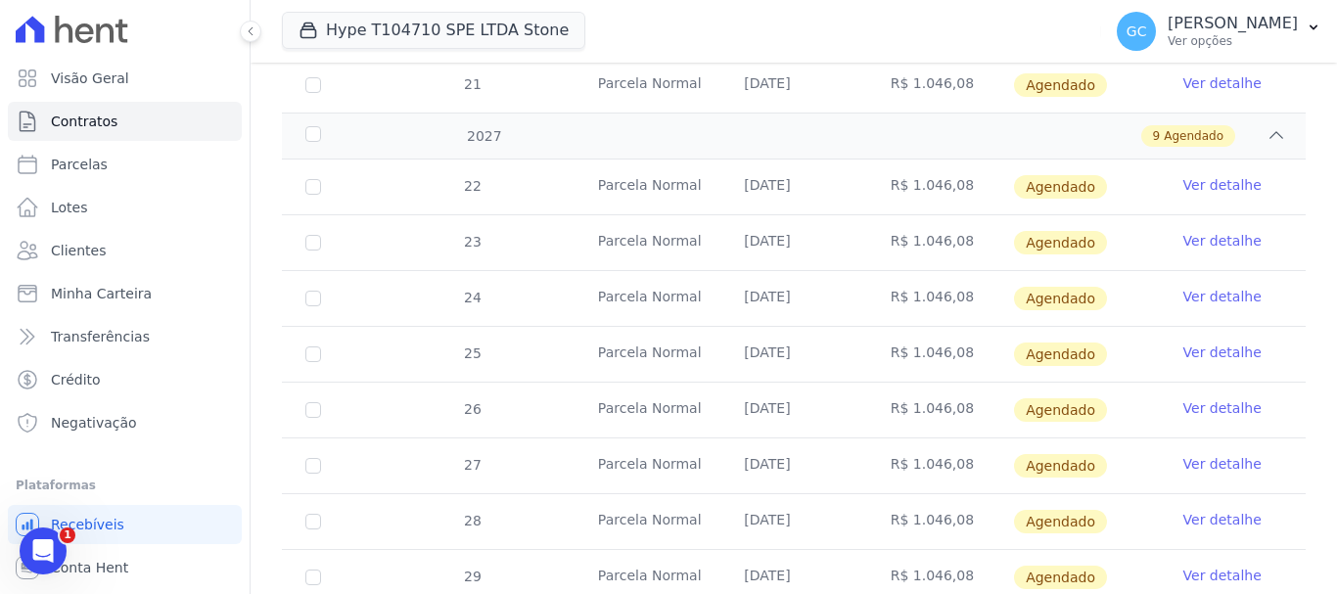
scroll to position [1468, 0]
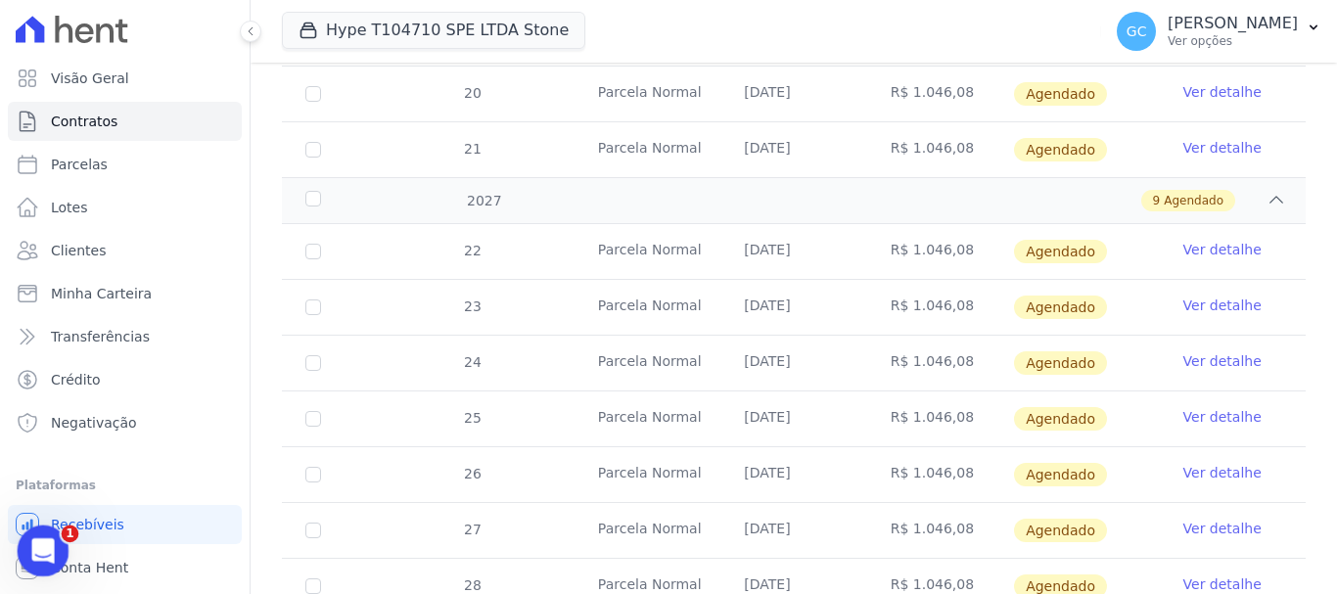
click at [46, 532] on div "Abertura do Messenger da Intercom" at bounding box center [40, 548] width 65 height 65
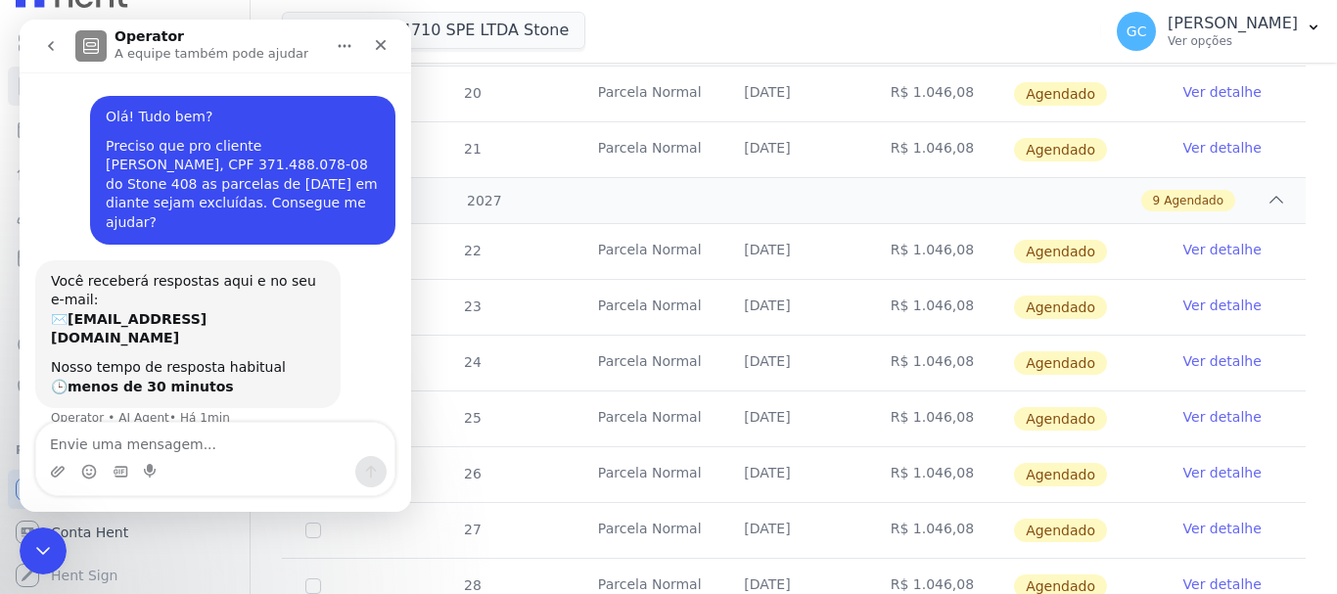
scroll to position [36, 0]
click at [308, 272] on div "Você receberá respostas aqui e no seu e-mail: ✉️ [PERSON_NAME][EMAIL_ADDRESS][D…" at bounding box center [188, 310] width 274 height 76
